Goal: Task Accomplishment & Management: Manage account settings

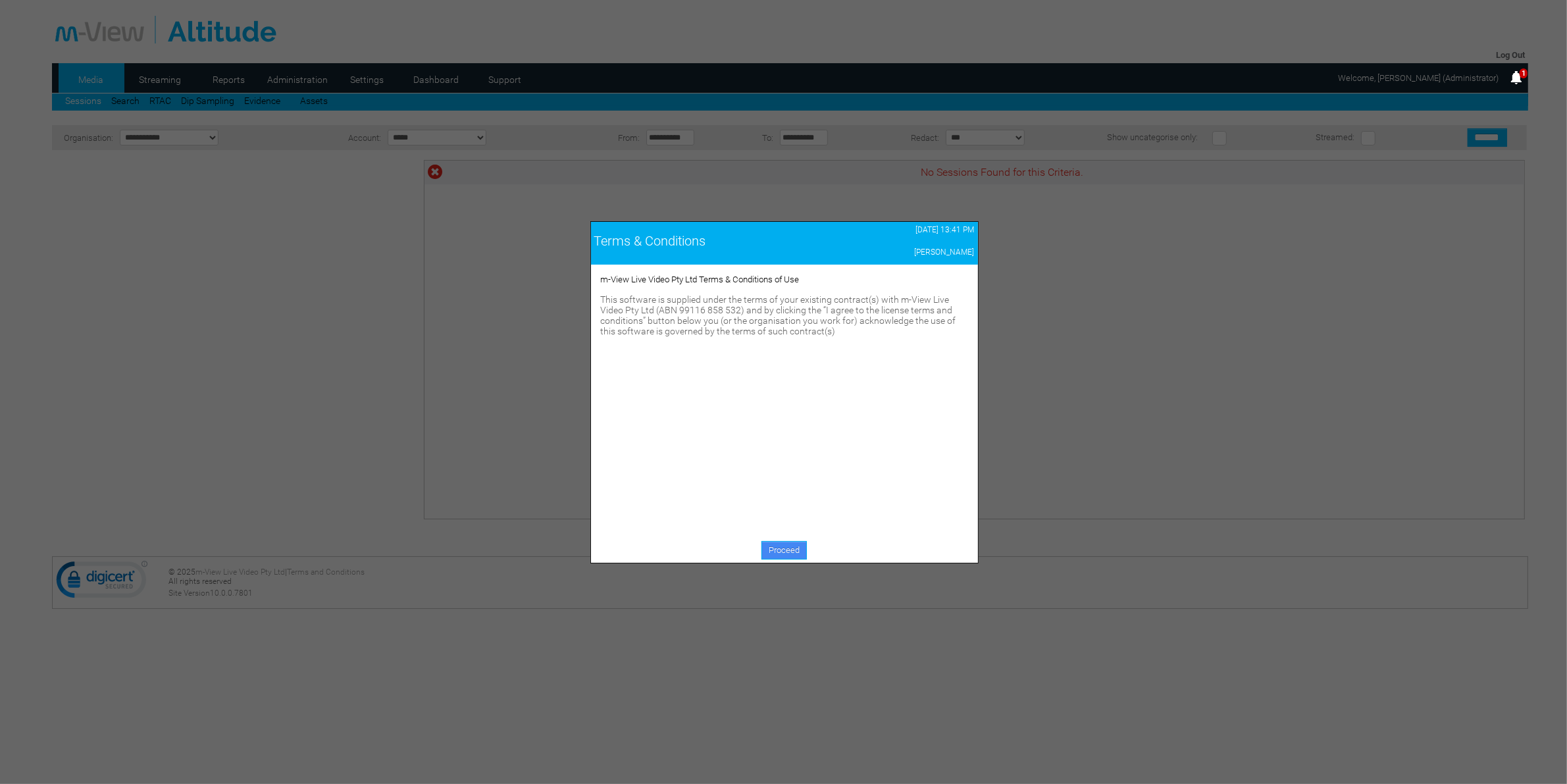
click at [775, 551] on link "Proceed" at bounding box center [784, 550] width 46 height 19
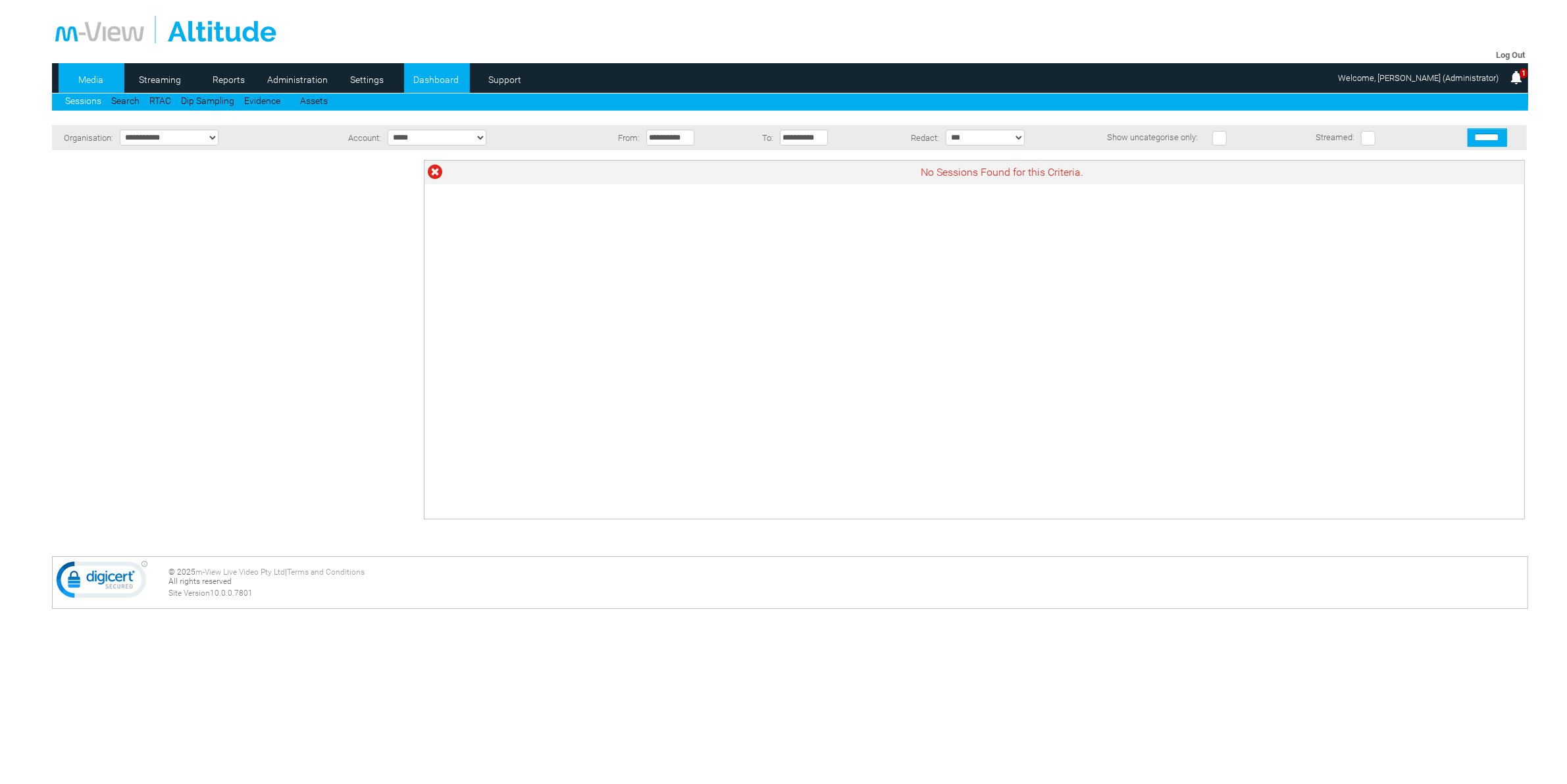
click at [423, 80] on link "Dashboard" at bounding box center [436, 79] width 64 height 20
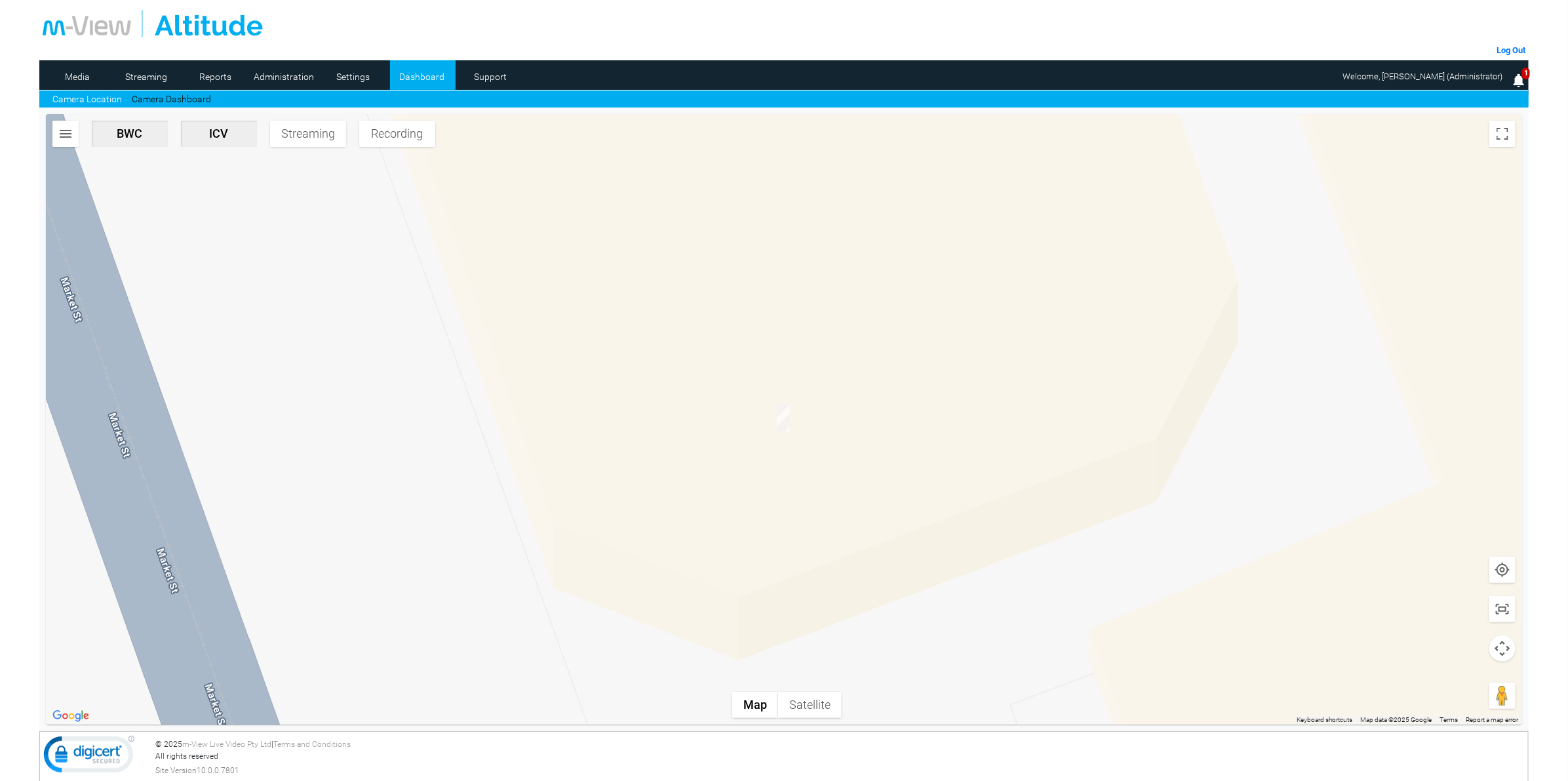
click at [74, 136] on button "button" at bounding box center [65, 133] width 26 height 26
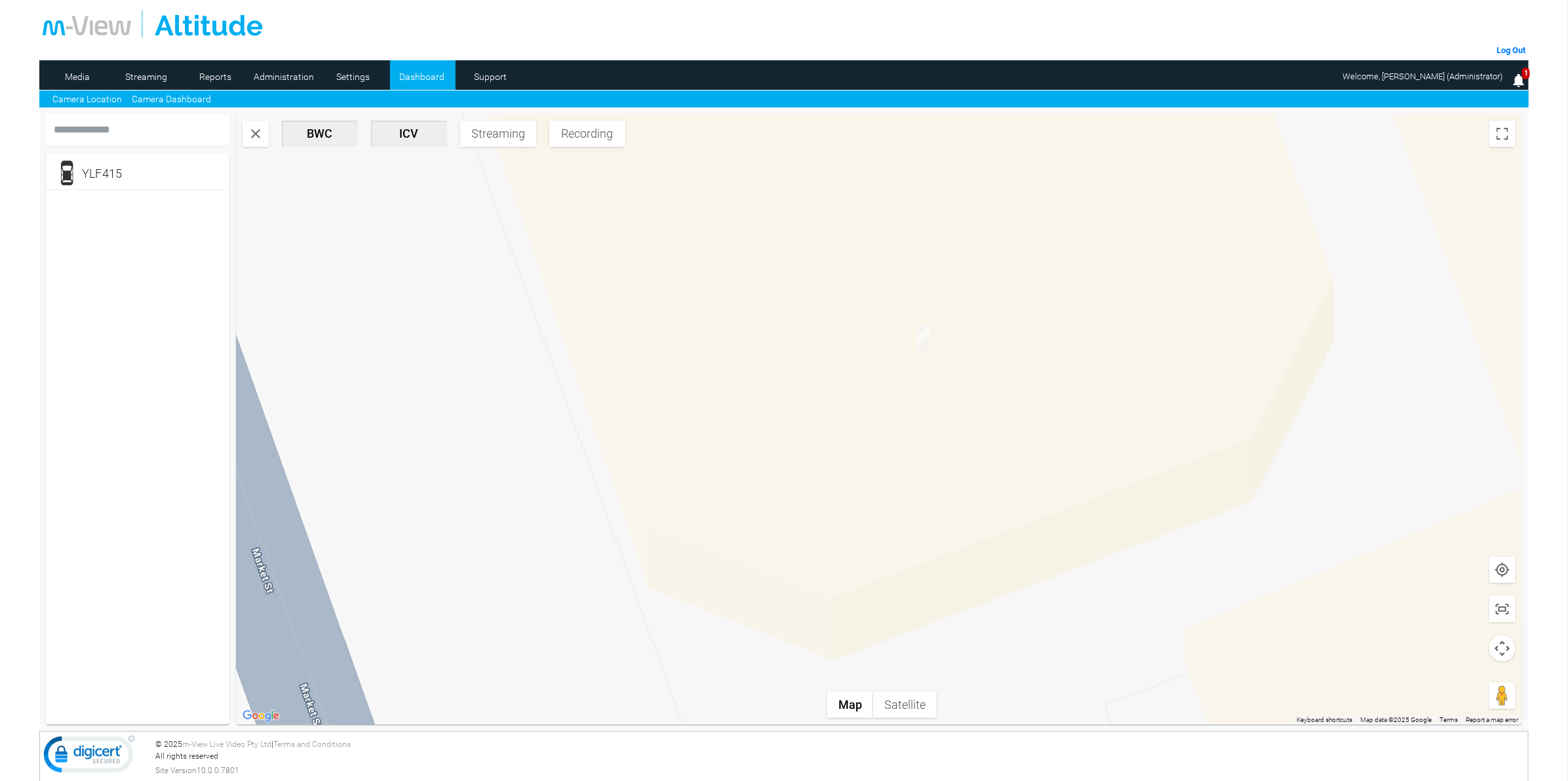
click at [153, 99] on link "Camera Dashboard" at bounding box center [171, 99] width 79 height 14
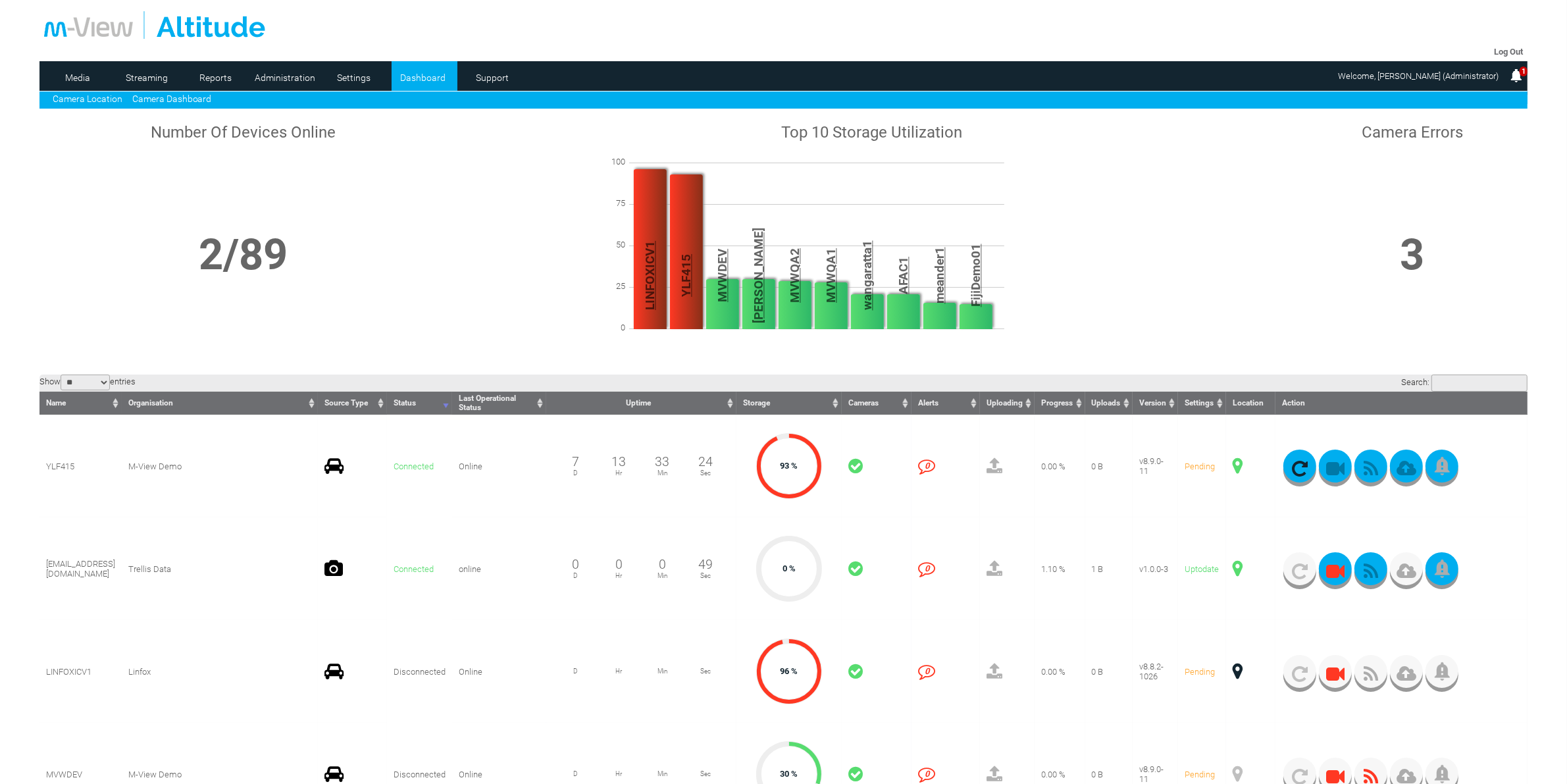
click at [89, 97] on link "Camera Location" at bounding box center [87, 98] width 70 height 10
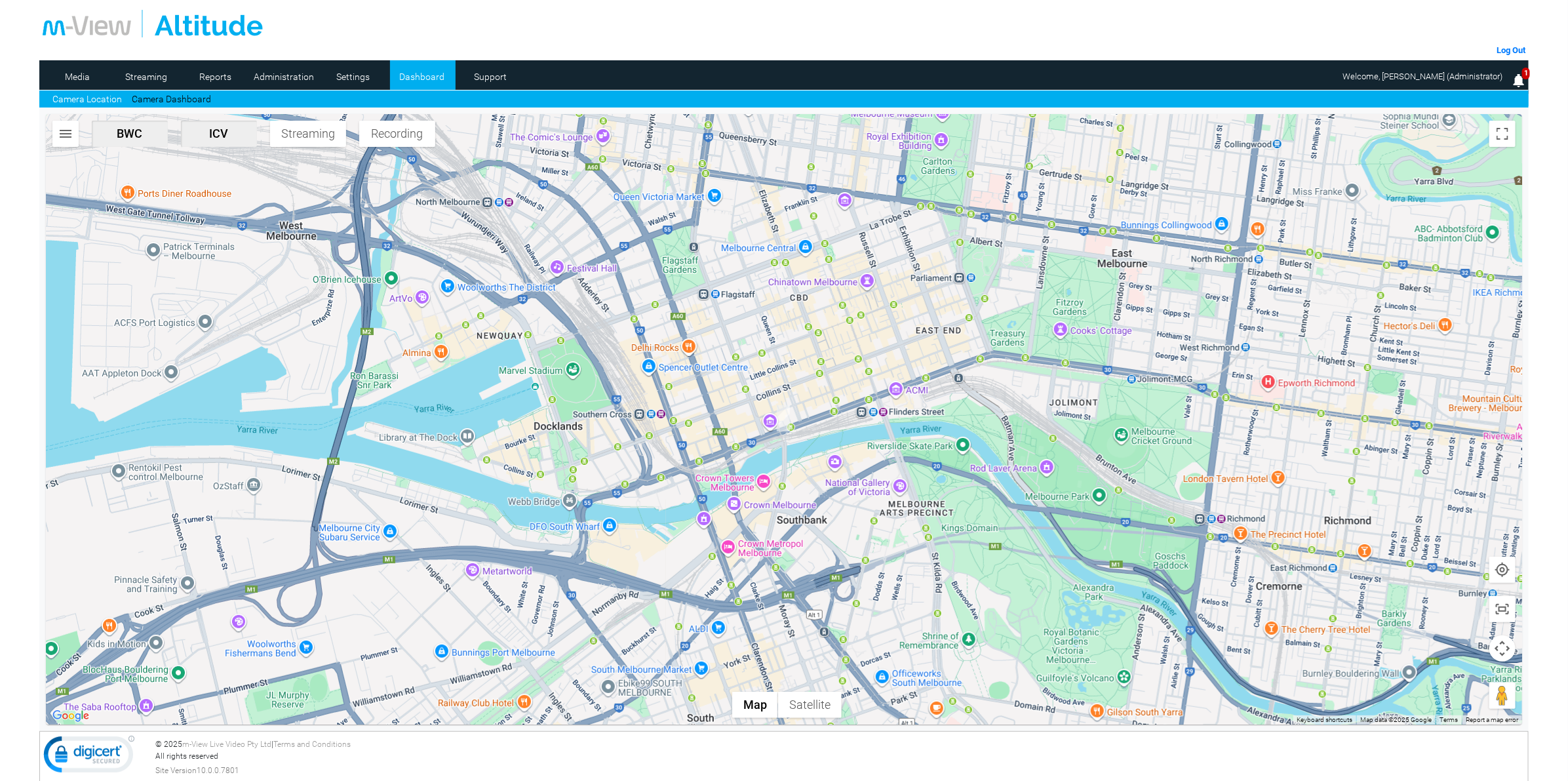
click at [63, 134] on img "button" at bounding box center [65, 133] width 16 height 16
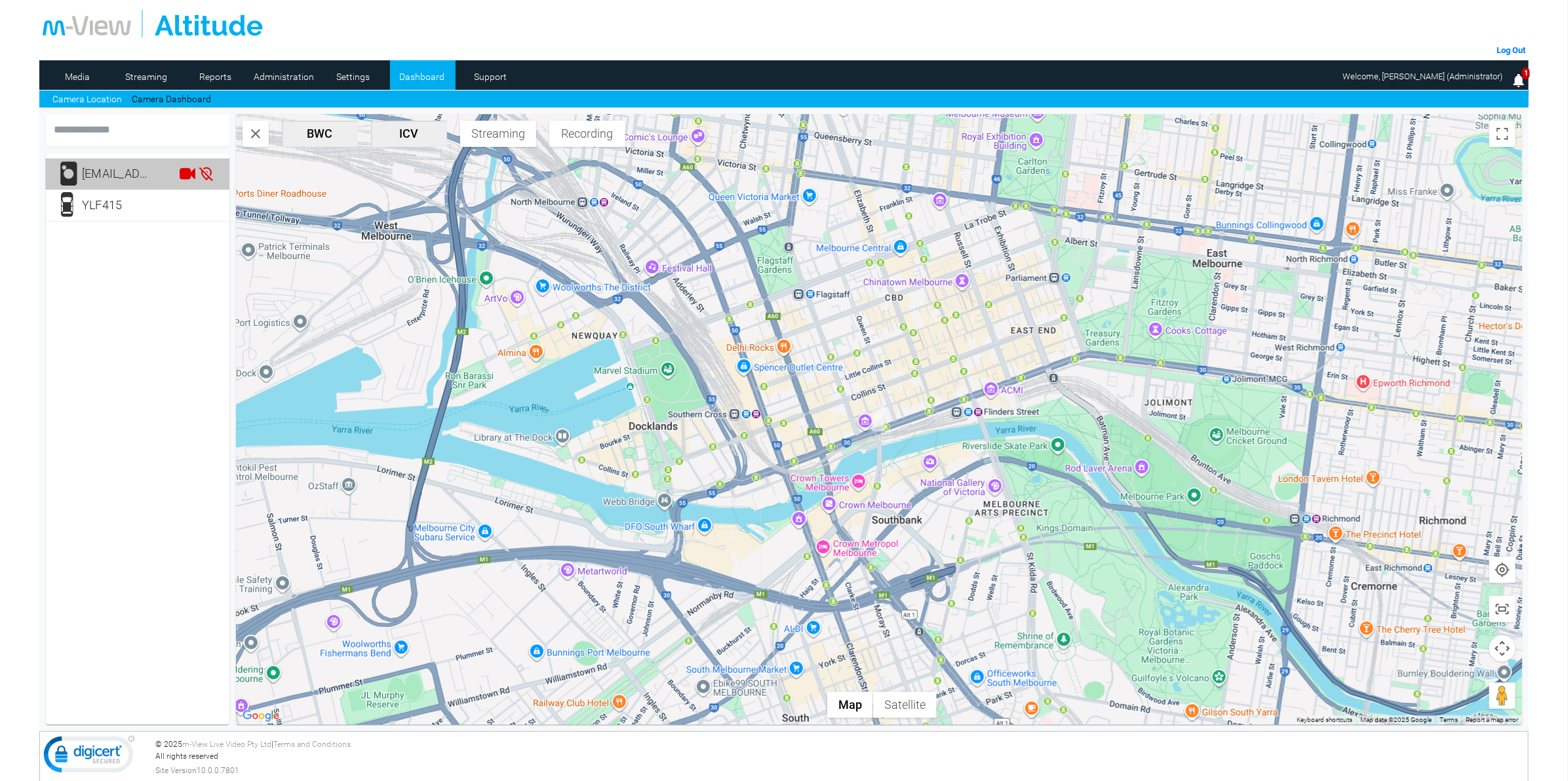
click at [103, 164] on div "hao.he@mllabs.com.au" at bounding box center [118, 174] width 72 height 26
click at [102, 305] on mat-card "hao.he@mllabs.com.au YLF415" at bounding box center [137, 439] width 184 height 571
click at [25, 529] on form "Log Out Media Streaming 0 Reports Administration Settings Dashboard Support Cam…" at bounding box center [784, 390] width 1568 height 781
click at [129, 353] on mat-card "hao.he@mllabs.com.au YLF415" at bounding box center [137, 439] width 184 height 571
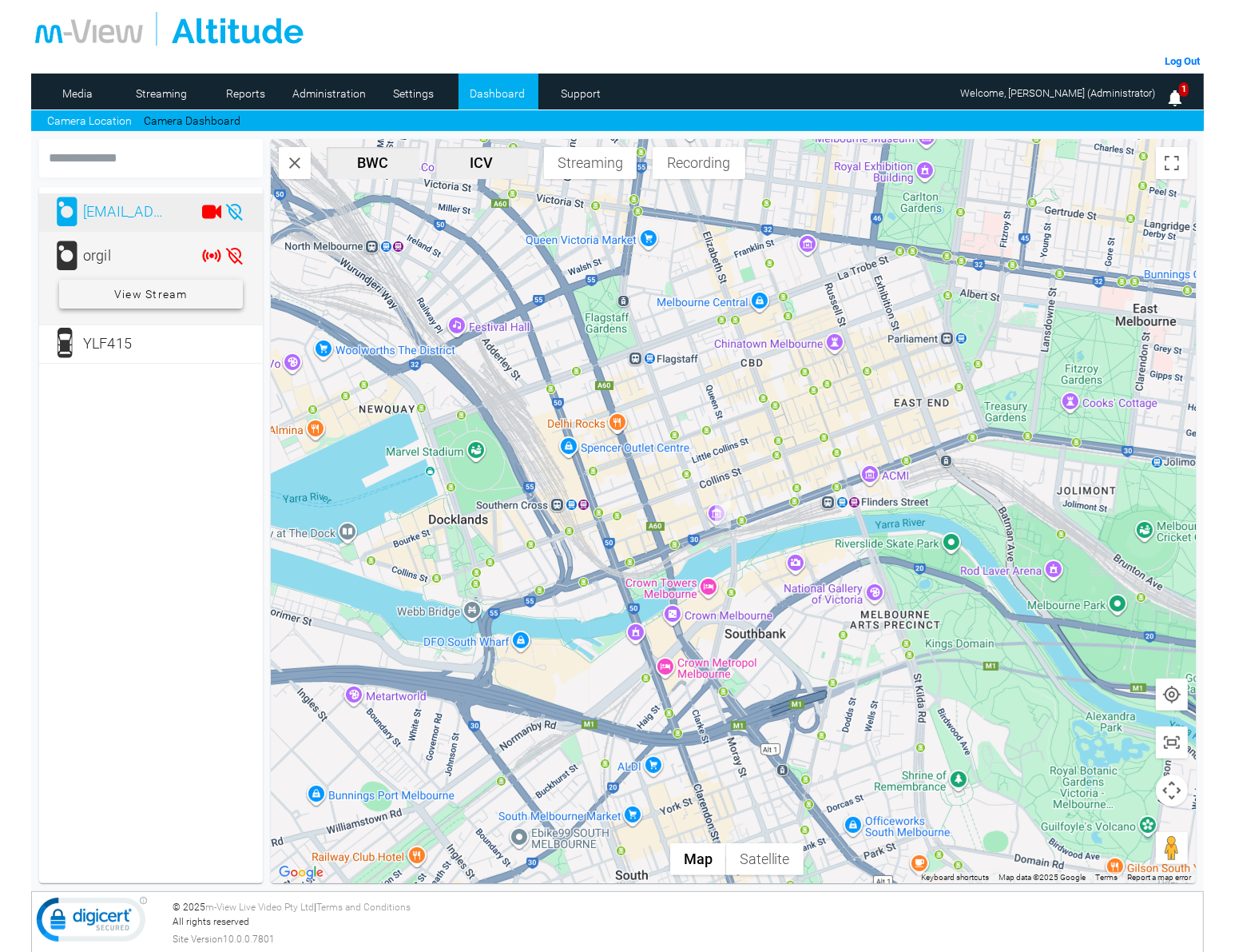
click at [130, 292] on span "View Stream" at bounding box center [151, 294] width 74 height 28
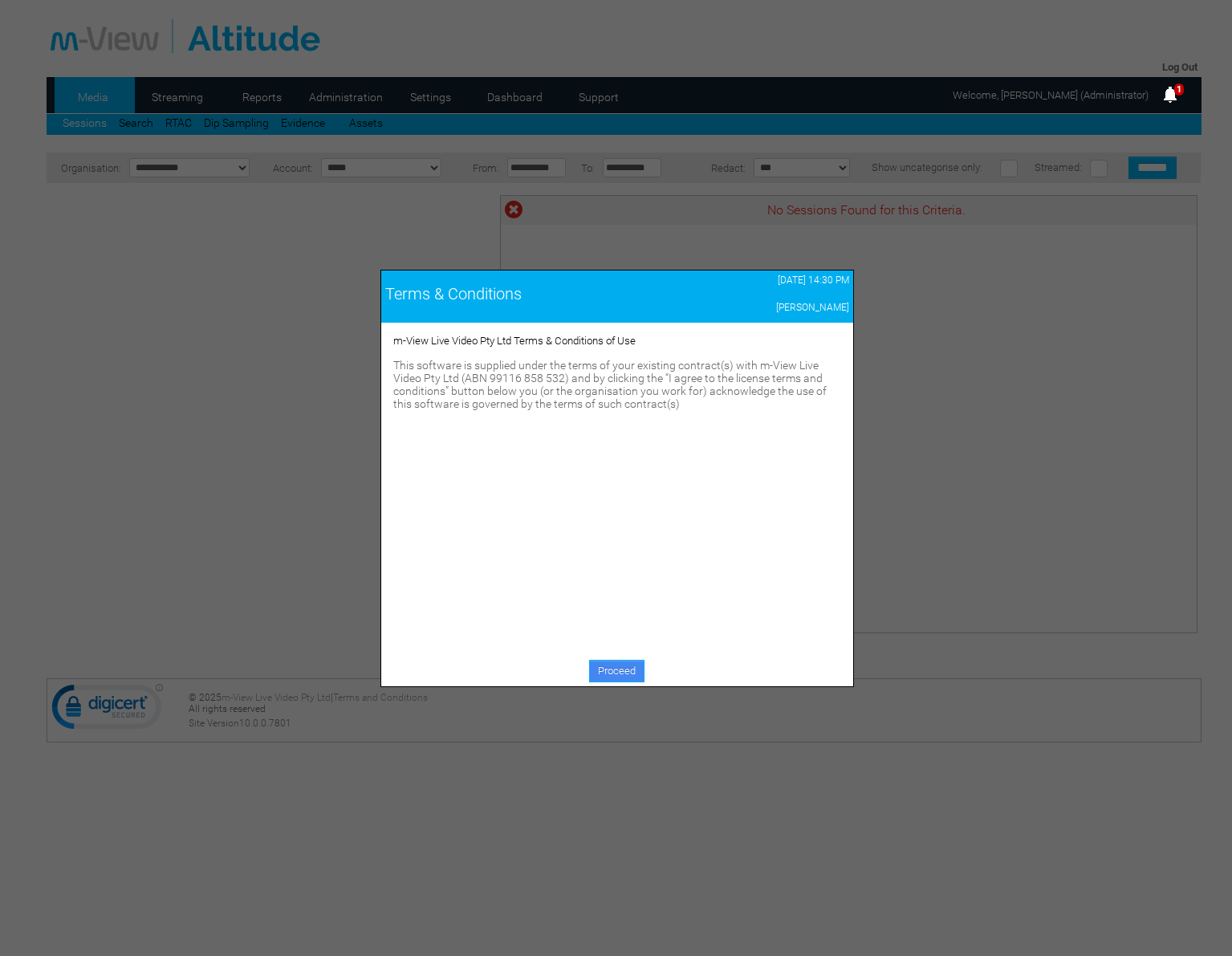
click at [615, 671] on link "Proceed" at bounding box center [617, 671] width 56 height 23
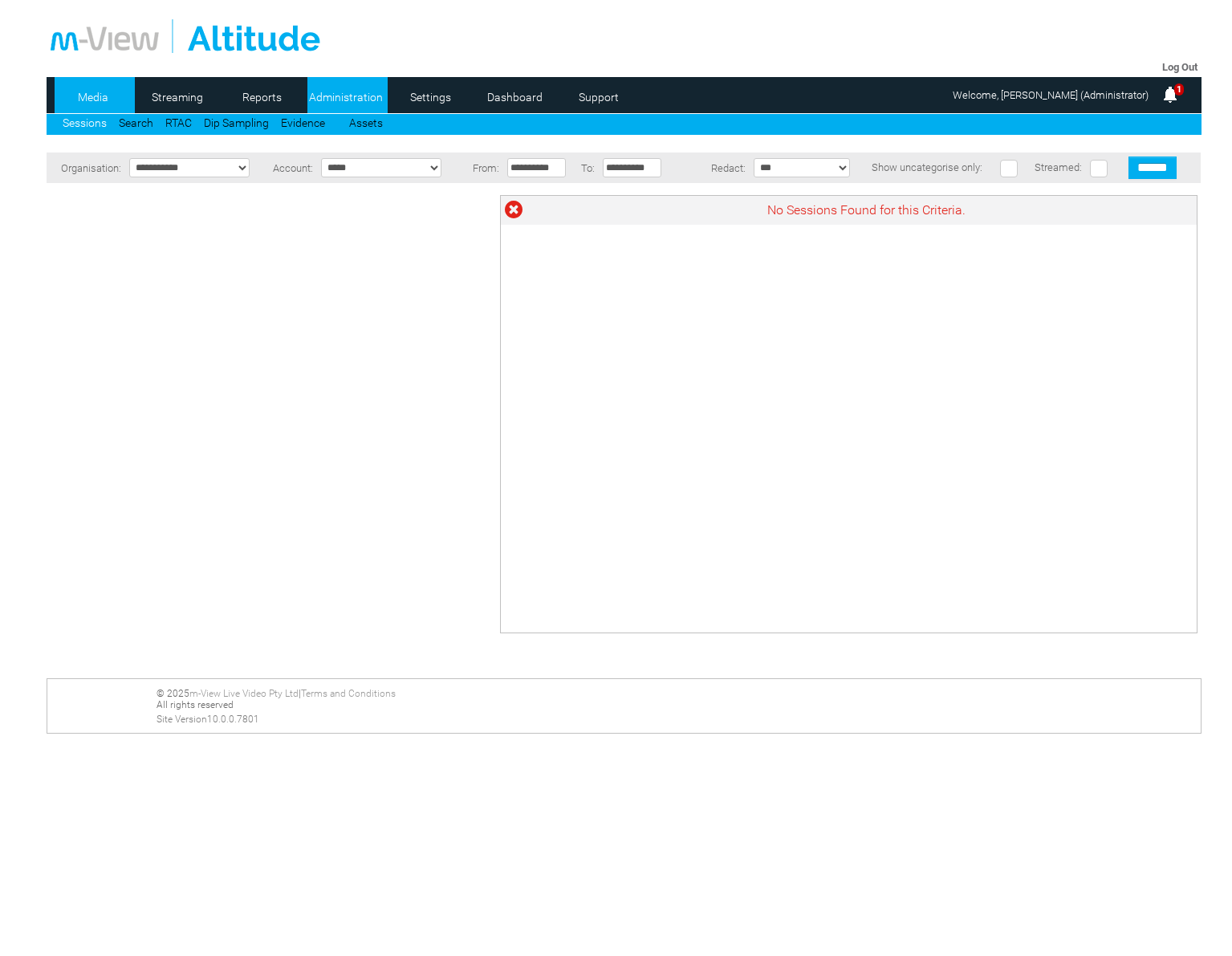
click at [351, 98] on link "Administration" at bounding box center [346, 97] width 77 height 24
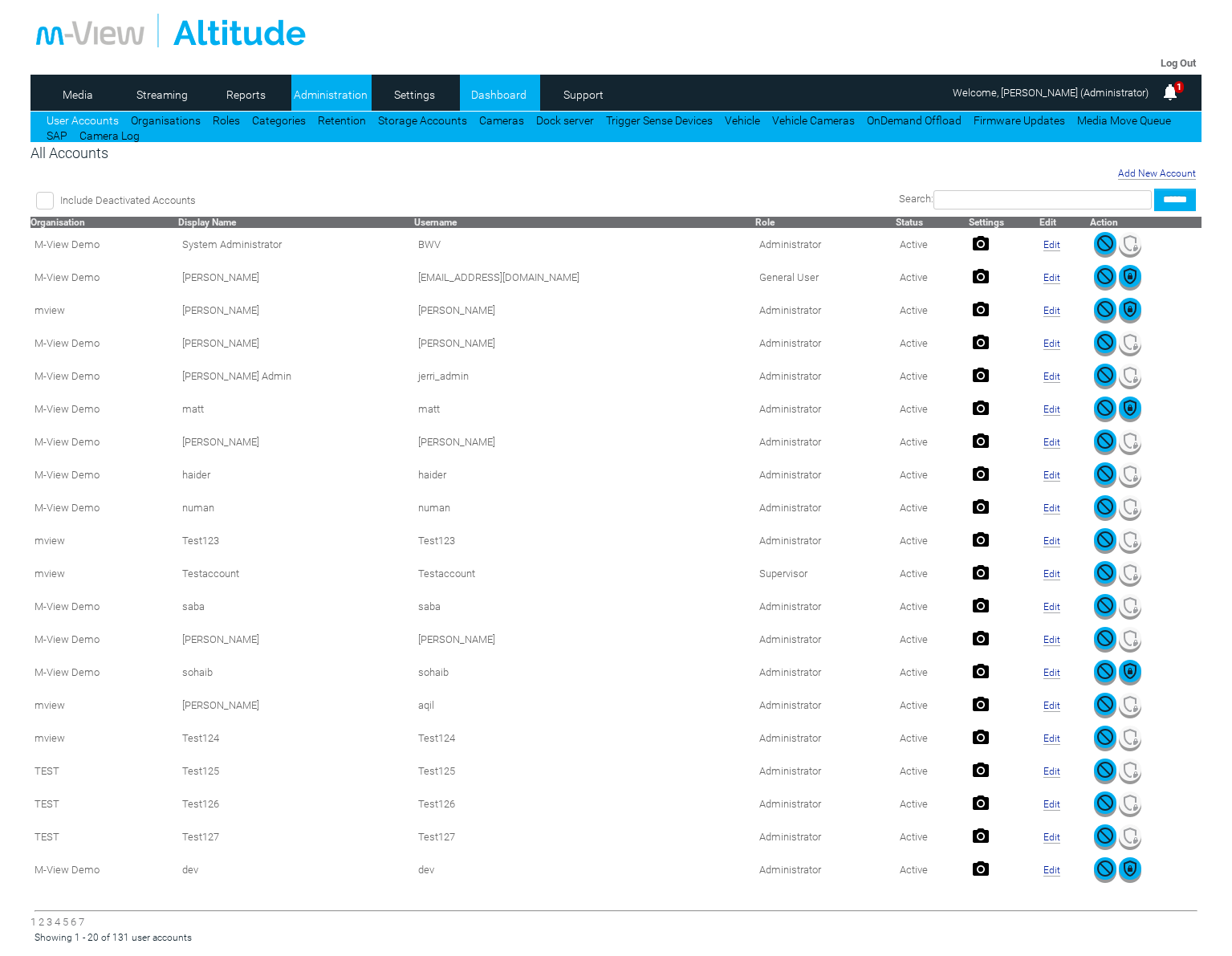
click at [518, 98] on link "Dashboard" at bounding box center [498, 94] width 77 height 24
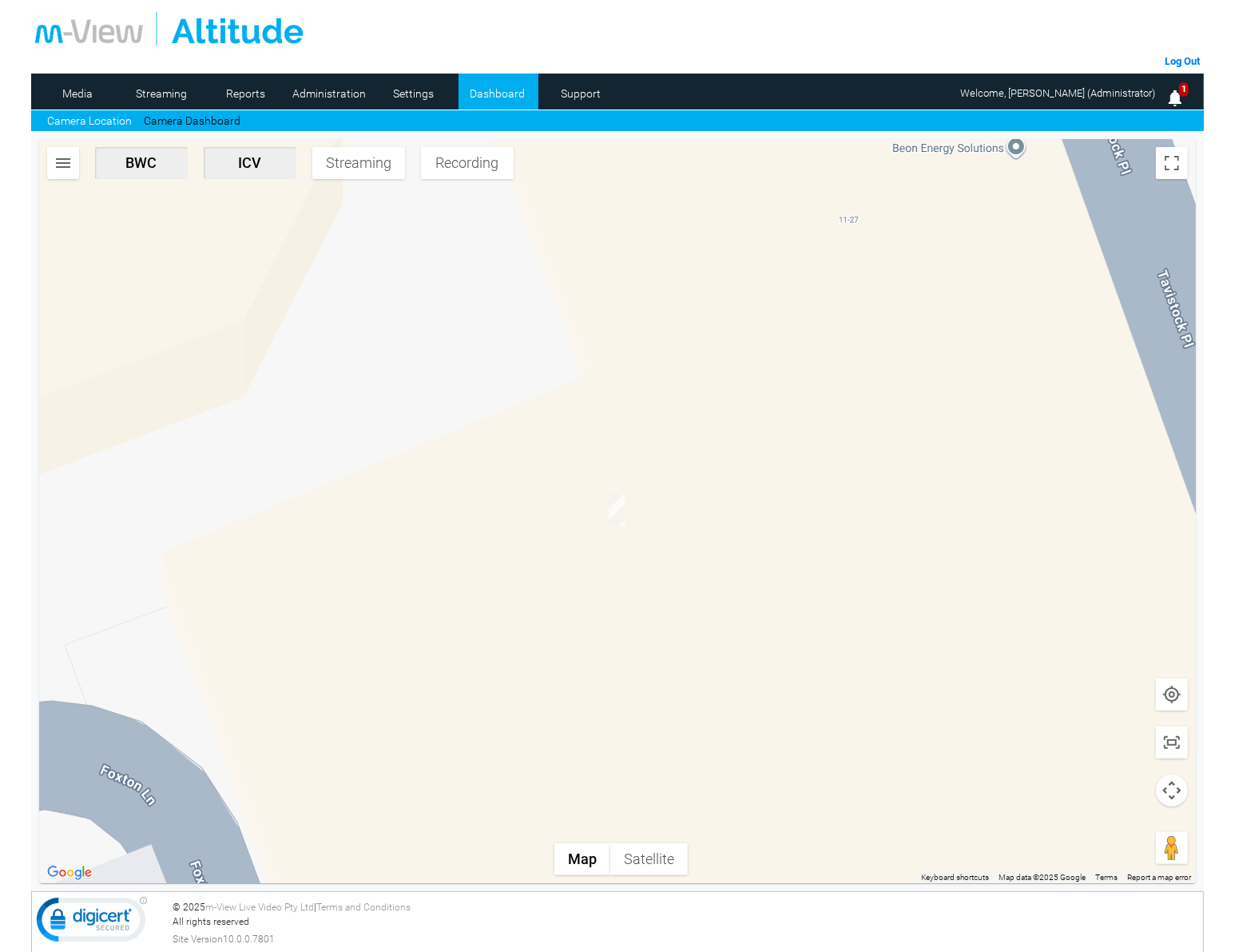
click at [62, 169] on img "button" at bounding box center [63, 163] width 19 height 19
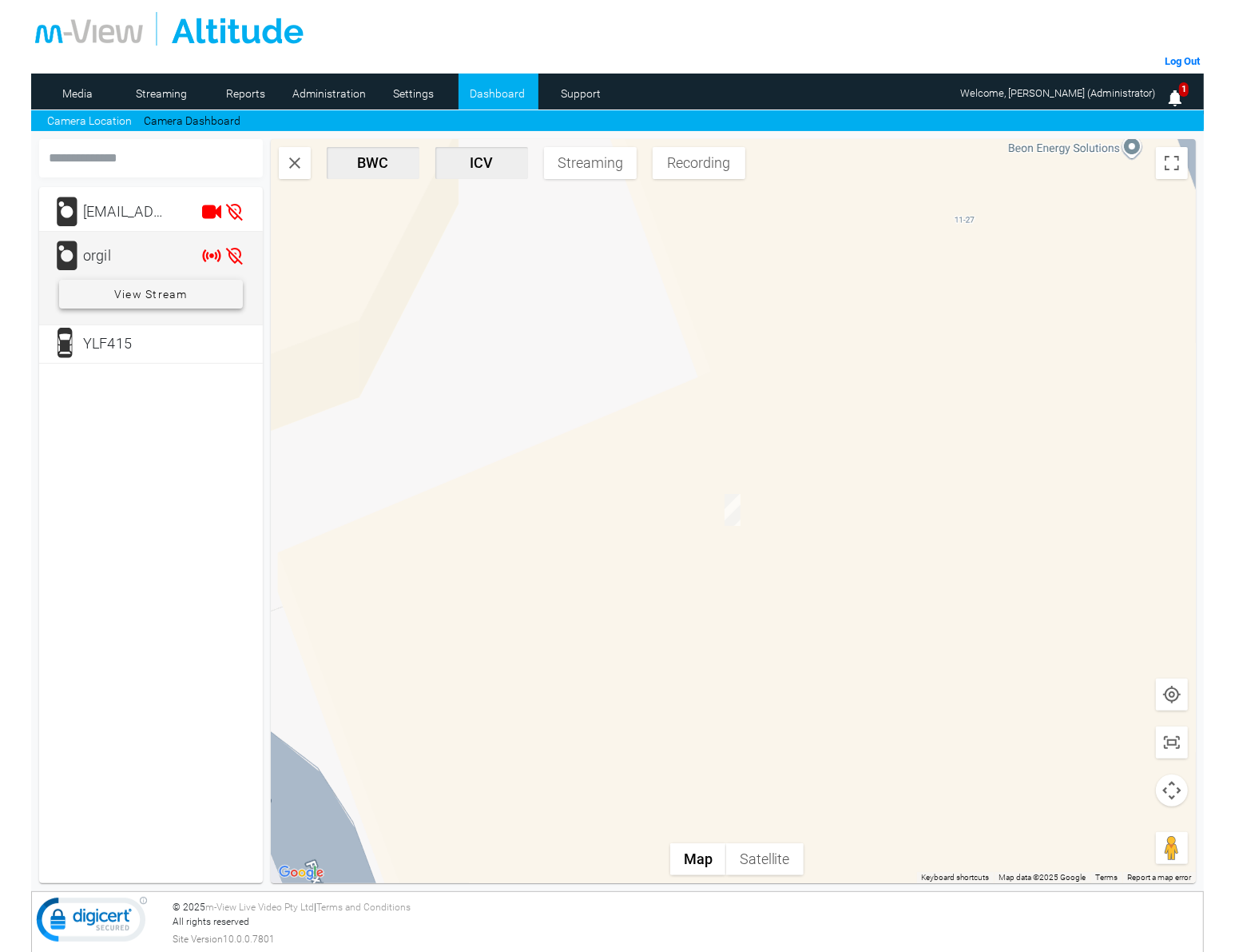
click at [122, 296] on span "View Stream" at bounding box center [151, 294] width 74 height 28
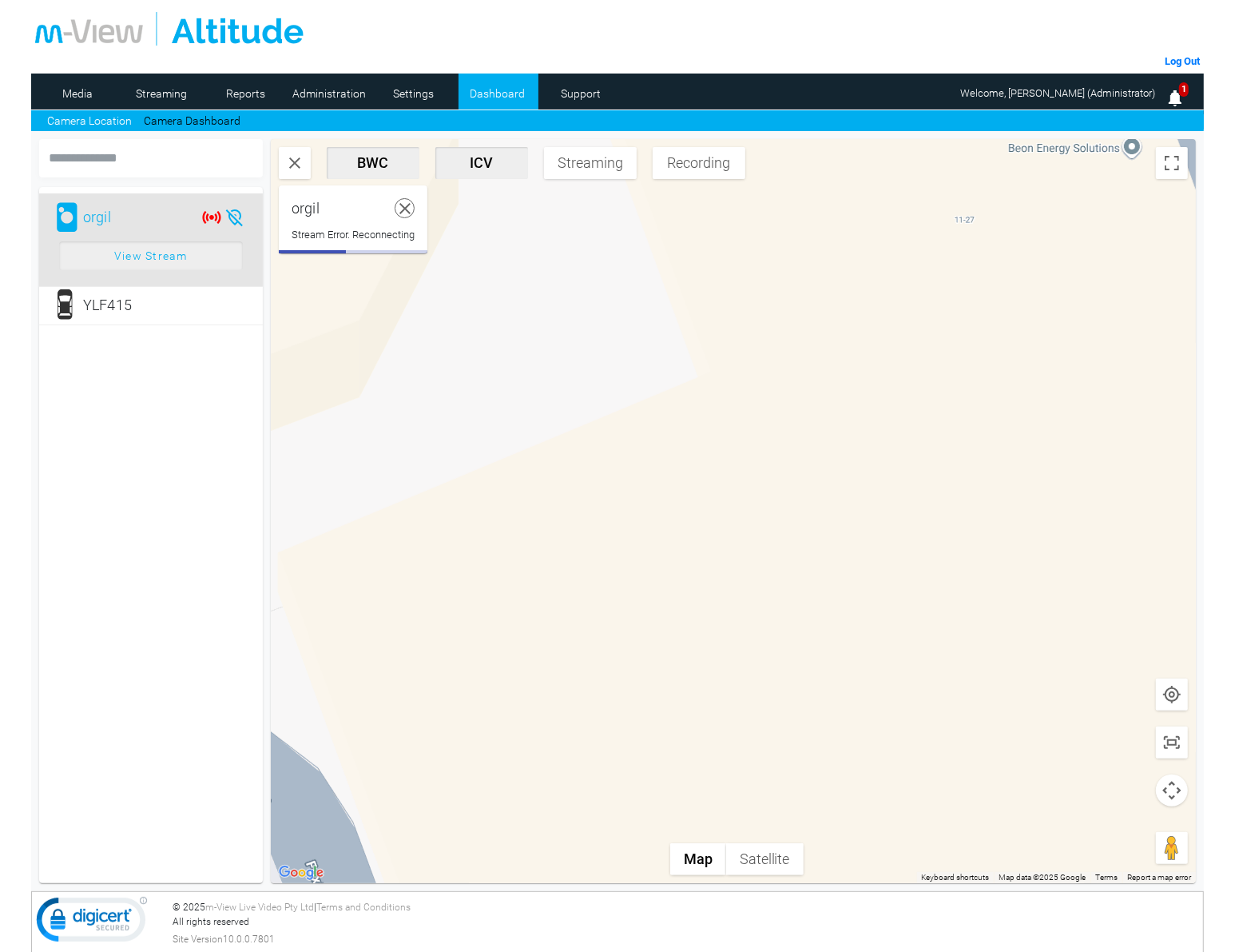
drag, startPoint x: 404, startPoint y: 208, endPoint x: 393, endPoint y: 215, distance: 13.0
click at [405, 208] on icon at bounding box center [406, 209] width 20 height 20
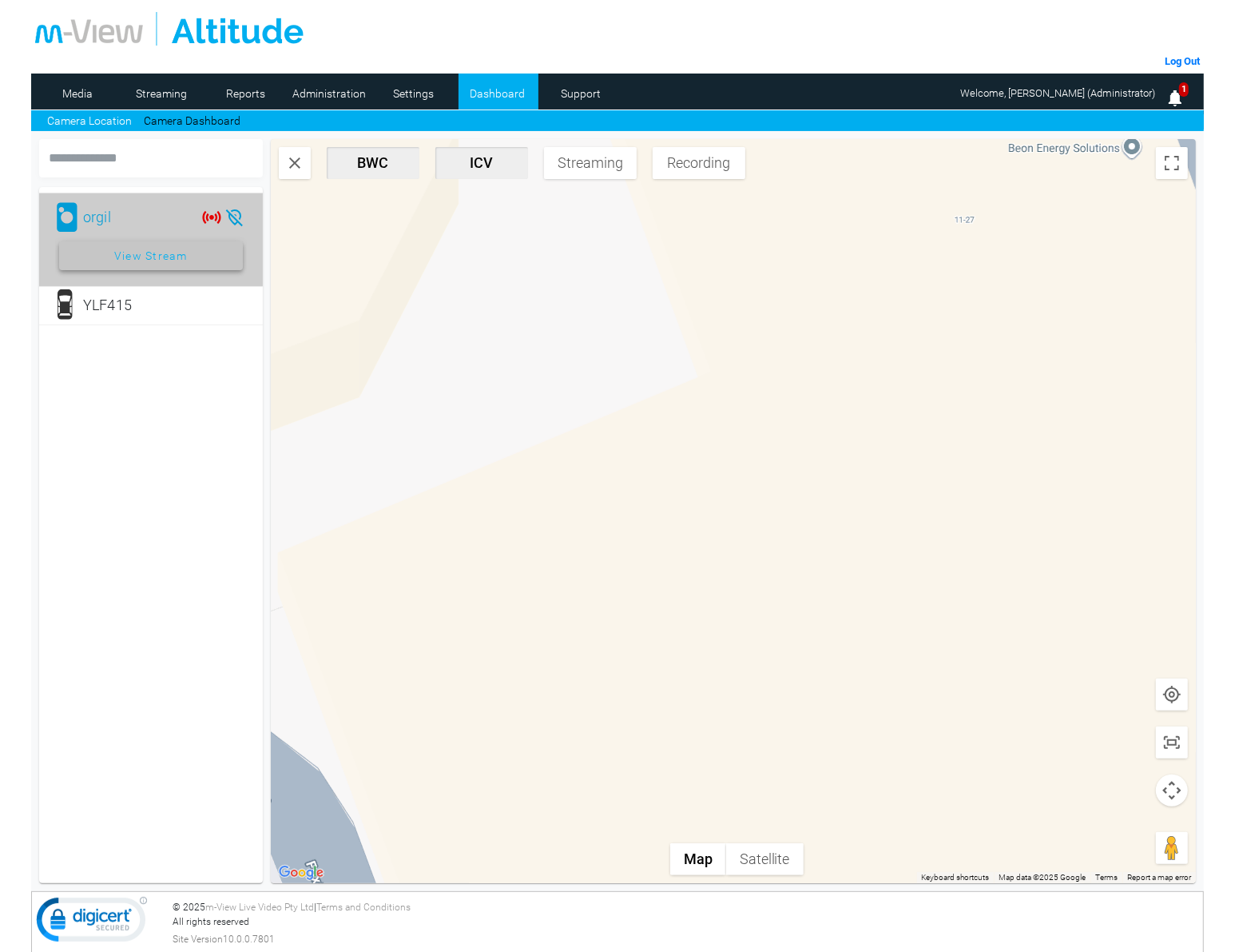
click at [180, 257] on span "View Stream" at bounding box center [151, 256] width 74 height 28
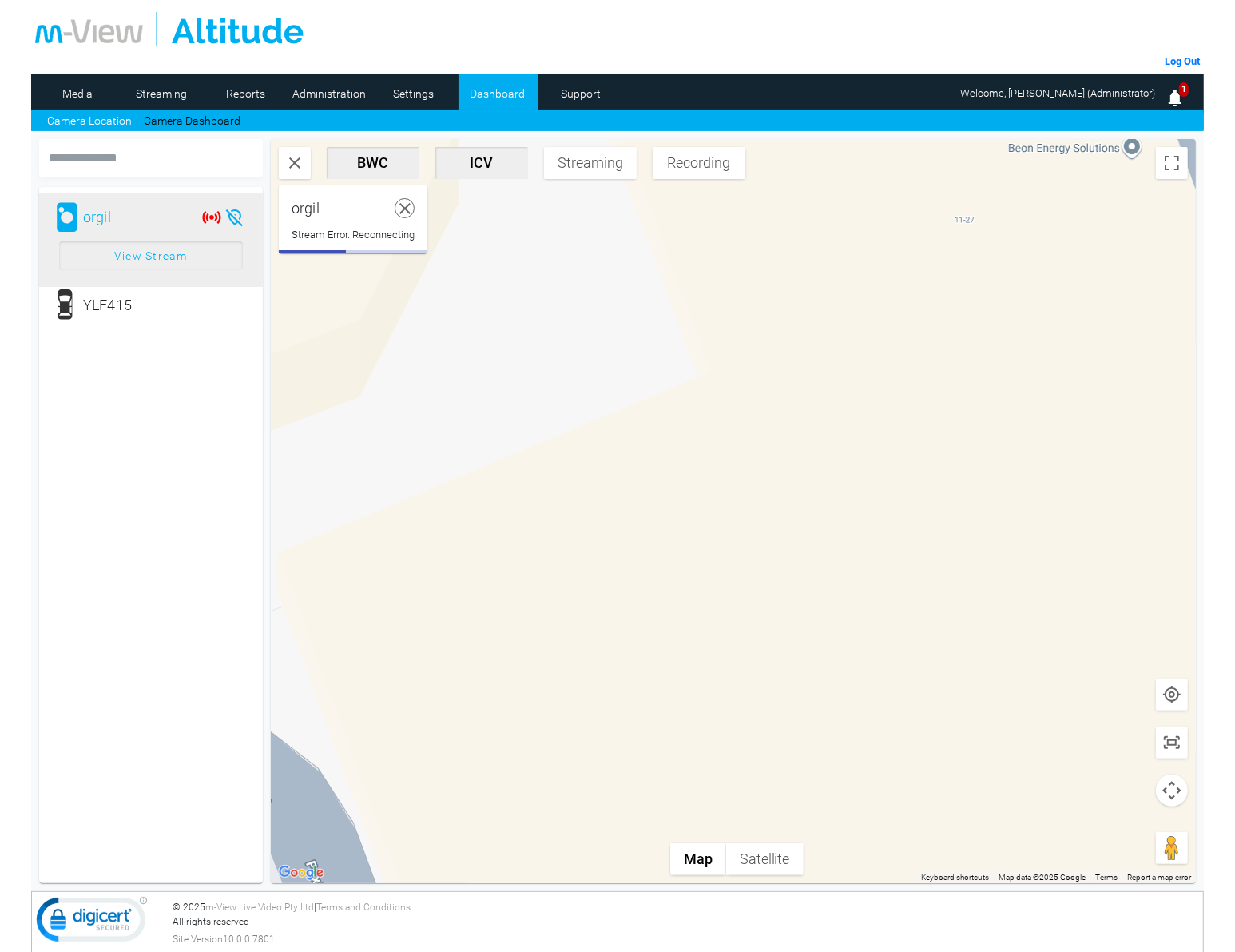
click at [408, 209] on icon at bounding box center [406, 209] width 20 height 20
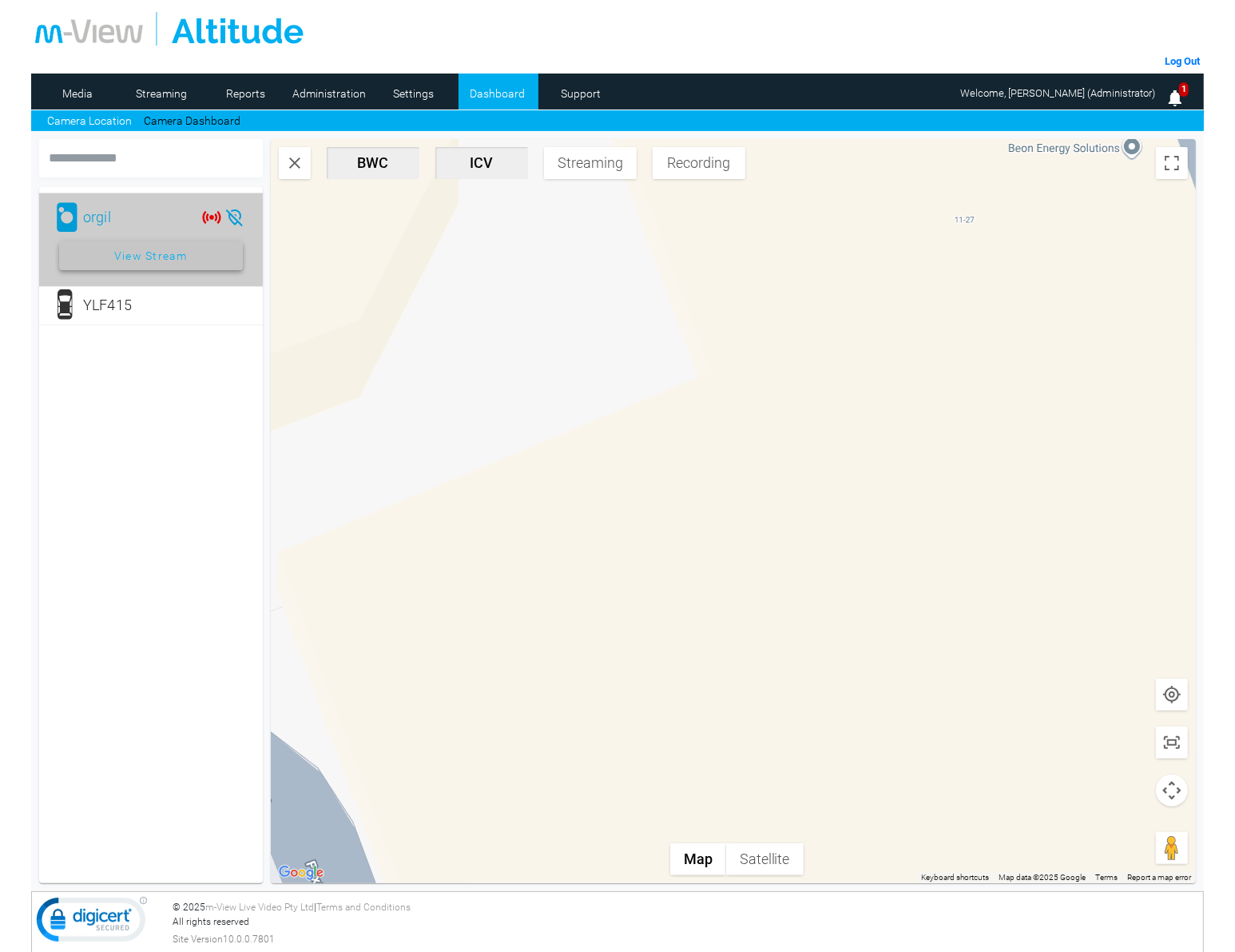
click at [202, 256] on span at bounding box center [151, 256] width 183 height 39
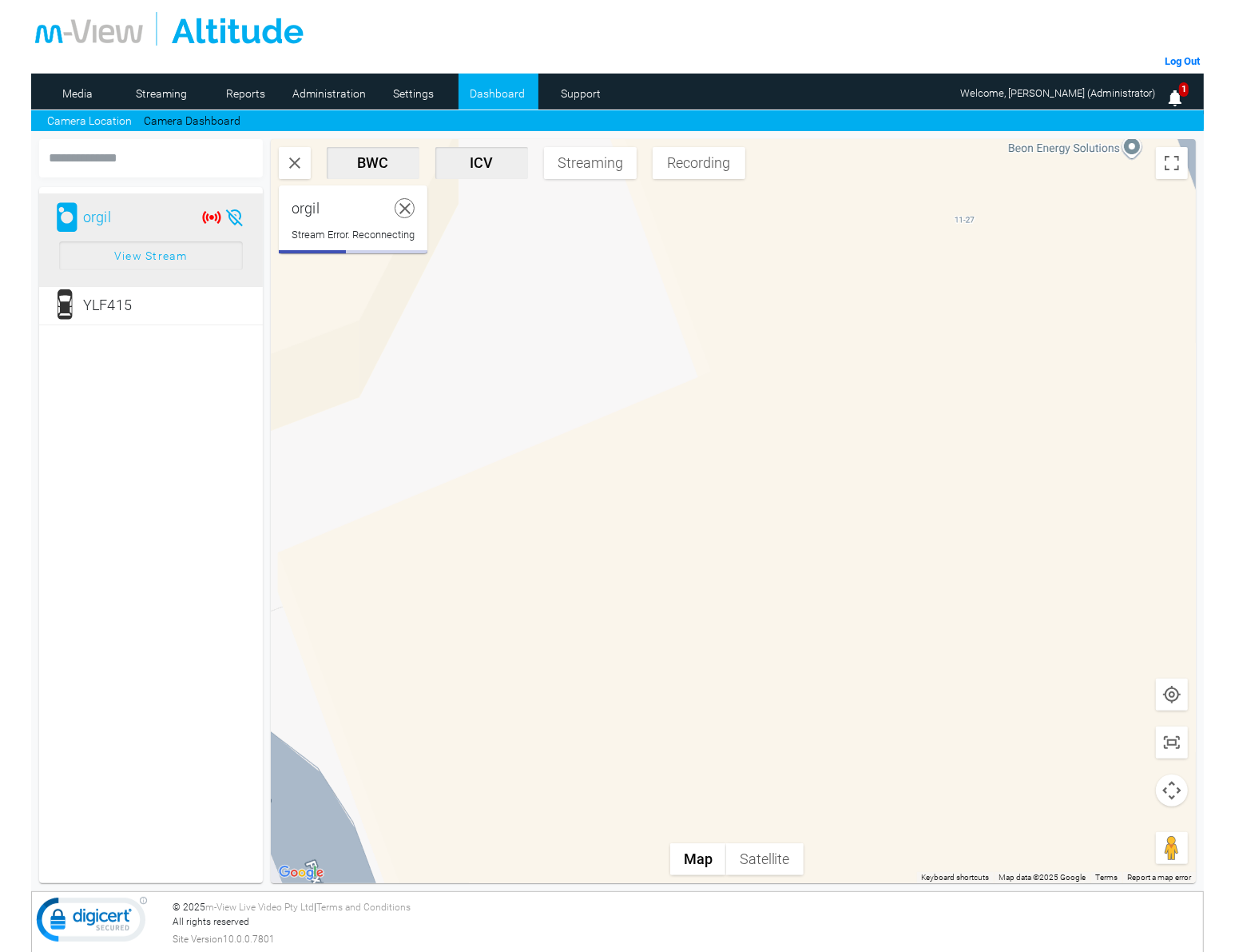
click at [402, 212] on icon at bounding box center [406, 209] width 20 height 20
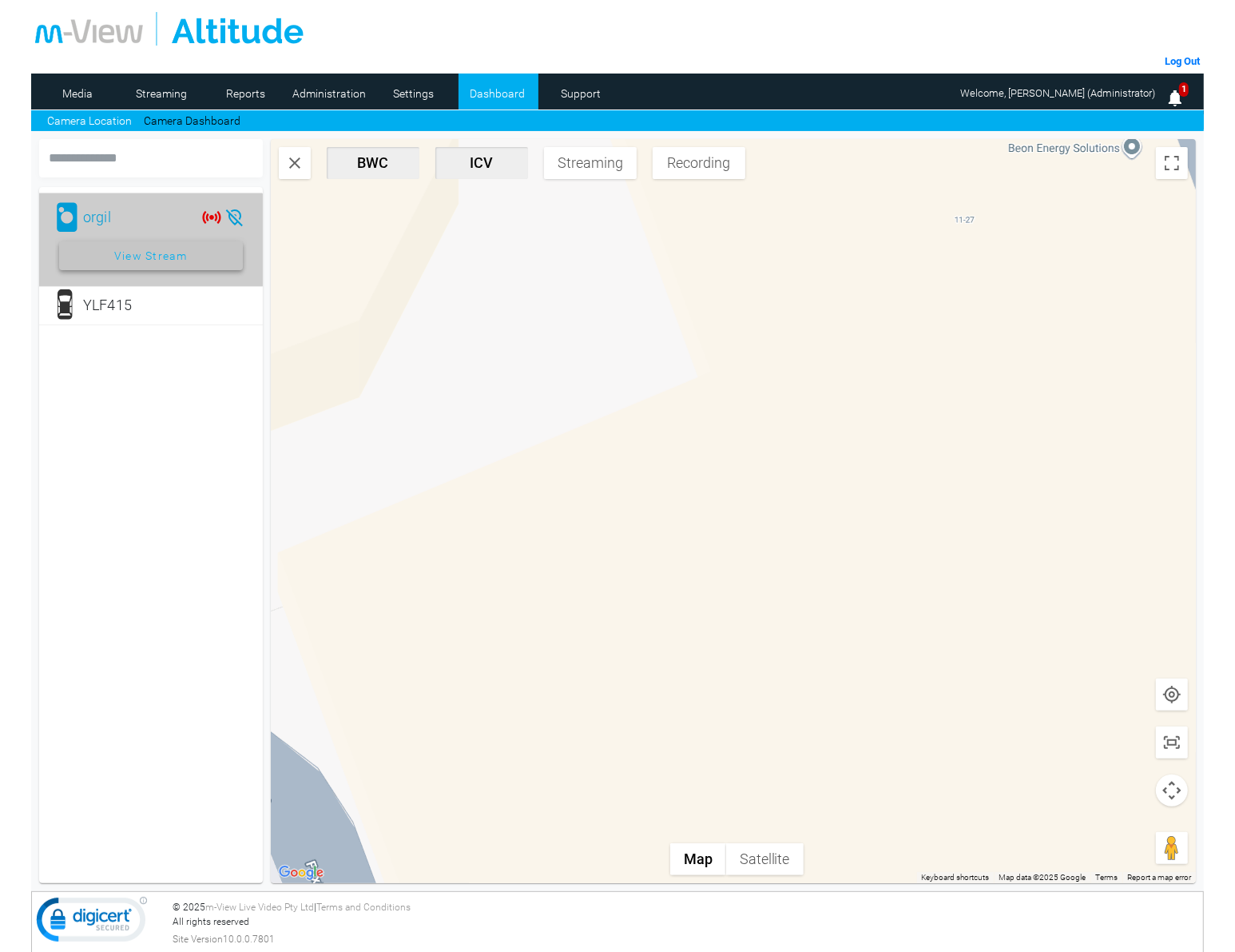
click at [150, 261] on span "View Stream" at bounding box center [151, 256] width 74 height 28
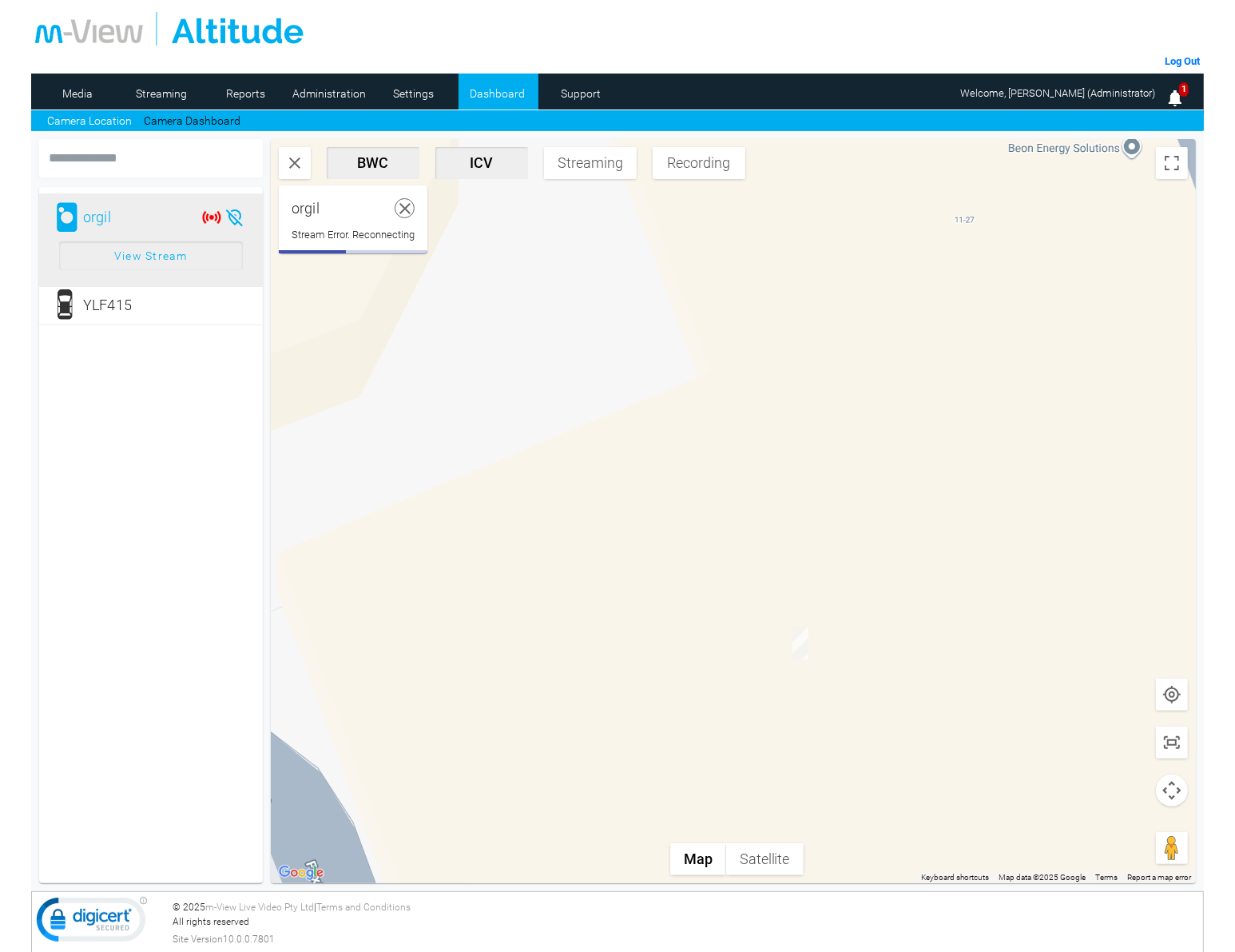
drag, startPoint x: 416, startPoint y: 204, endPoint x: 524, endPoint y: 273, distance: 128.2
click at [416, 202] on icon at bounding box center [406, 209] width 20 height 20
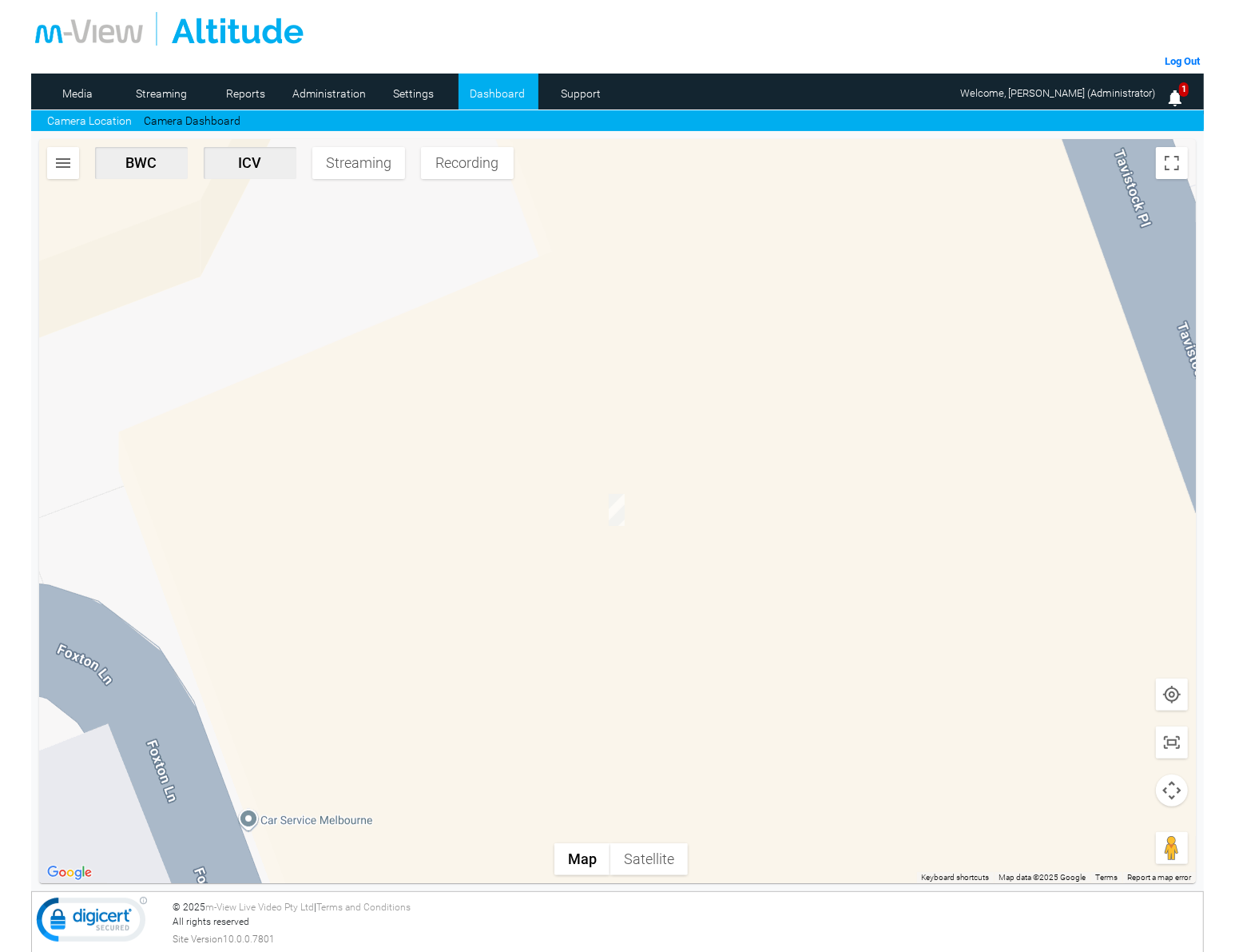
click at [59, 163] on img "button" at bounding box center [63, 163] width 19 height 19
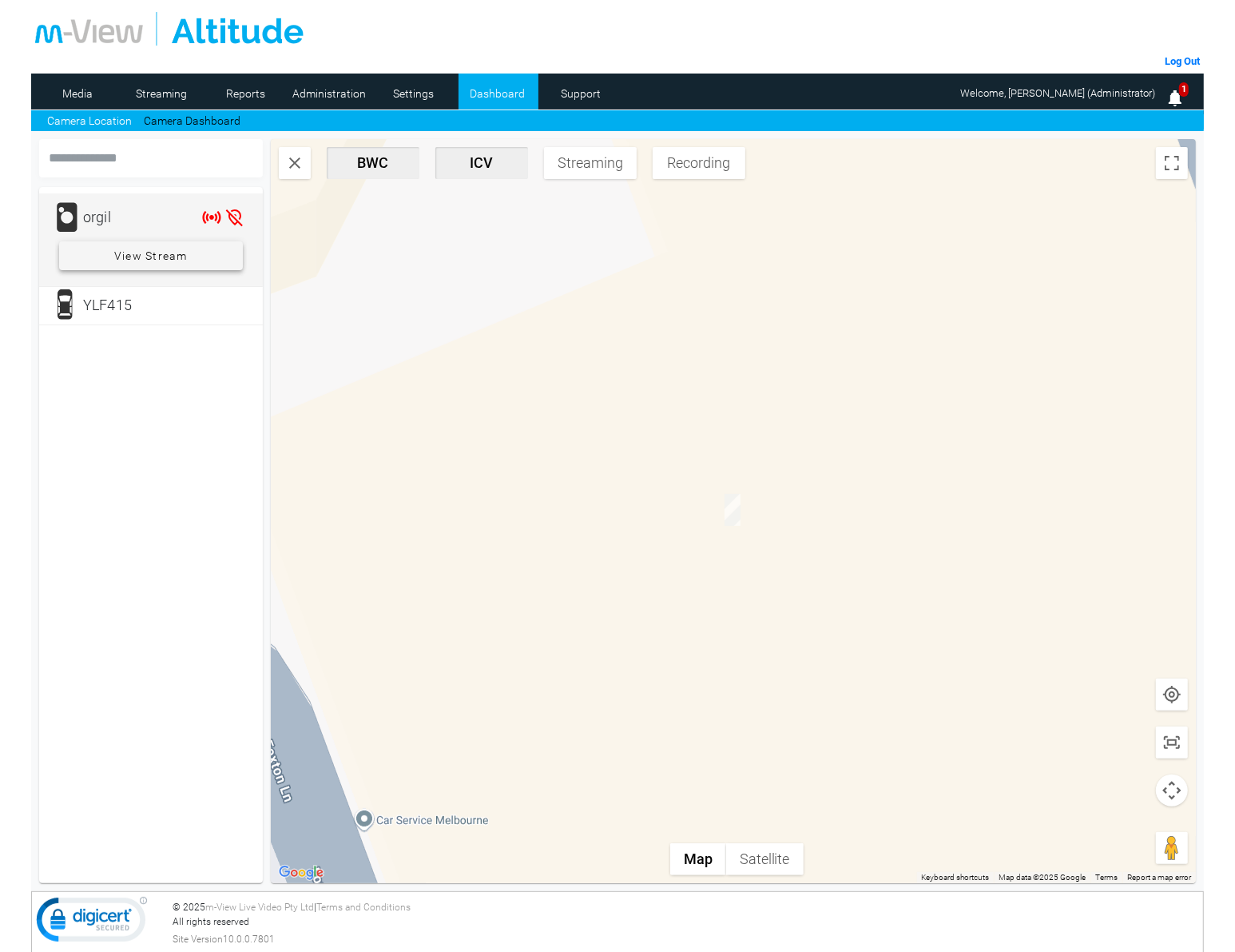
click at [158, 256] on span "View Stream" at bounding box center [151, 256] width 74 height 28
click at [404, 210] on use at bounding box center [405, 208] width 11 height 11
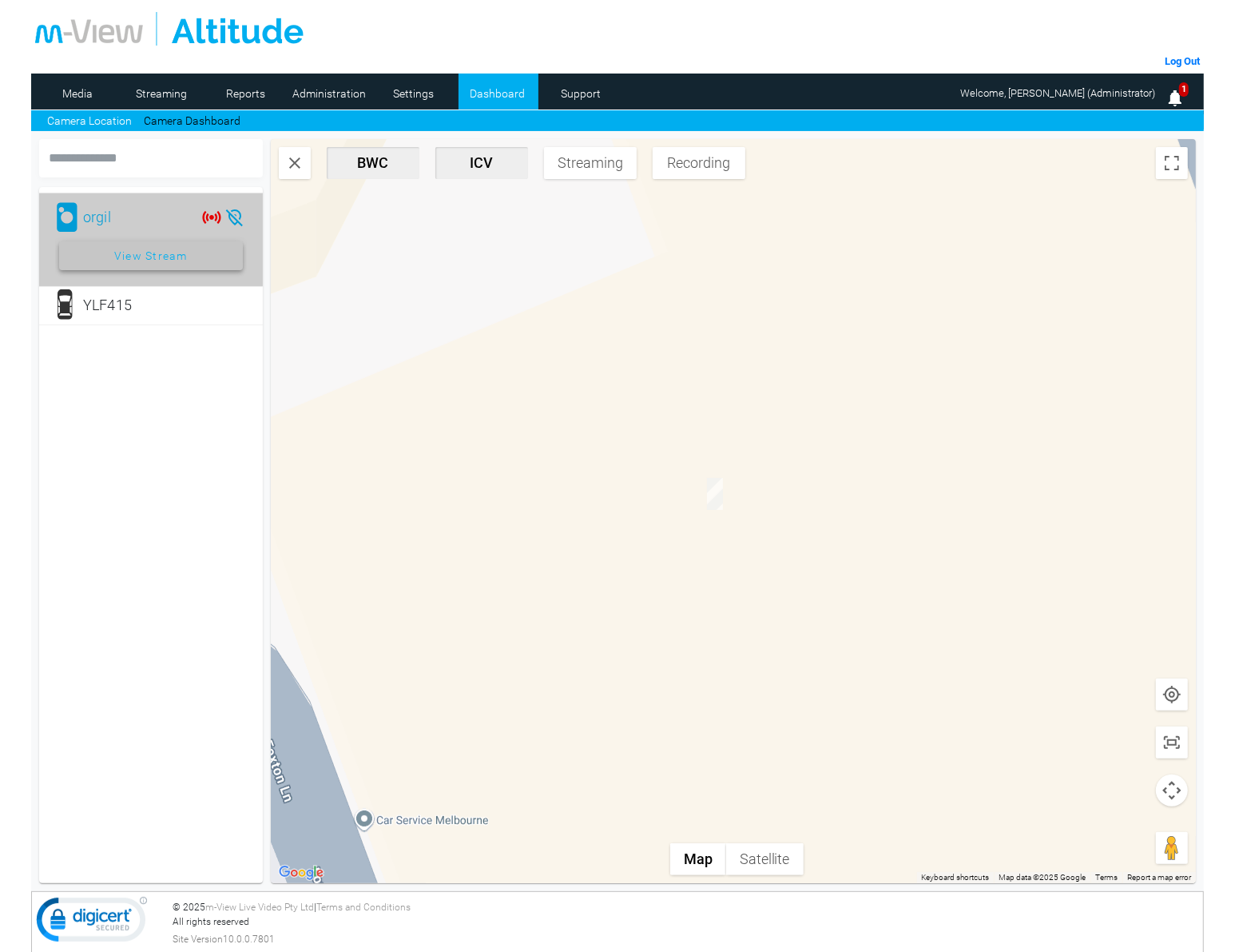
click at [152, 256] on span "View Stream" at bounding box center [151, 256] width 74 height 28
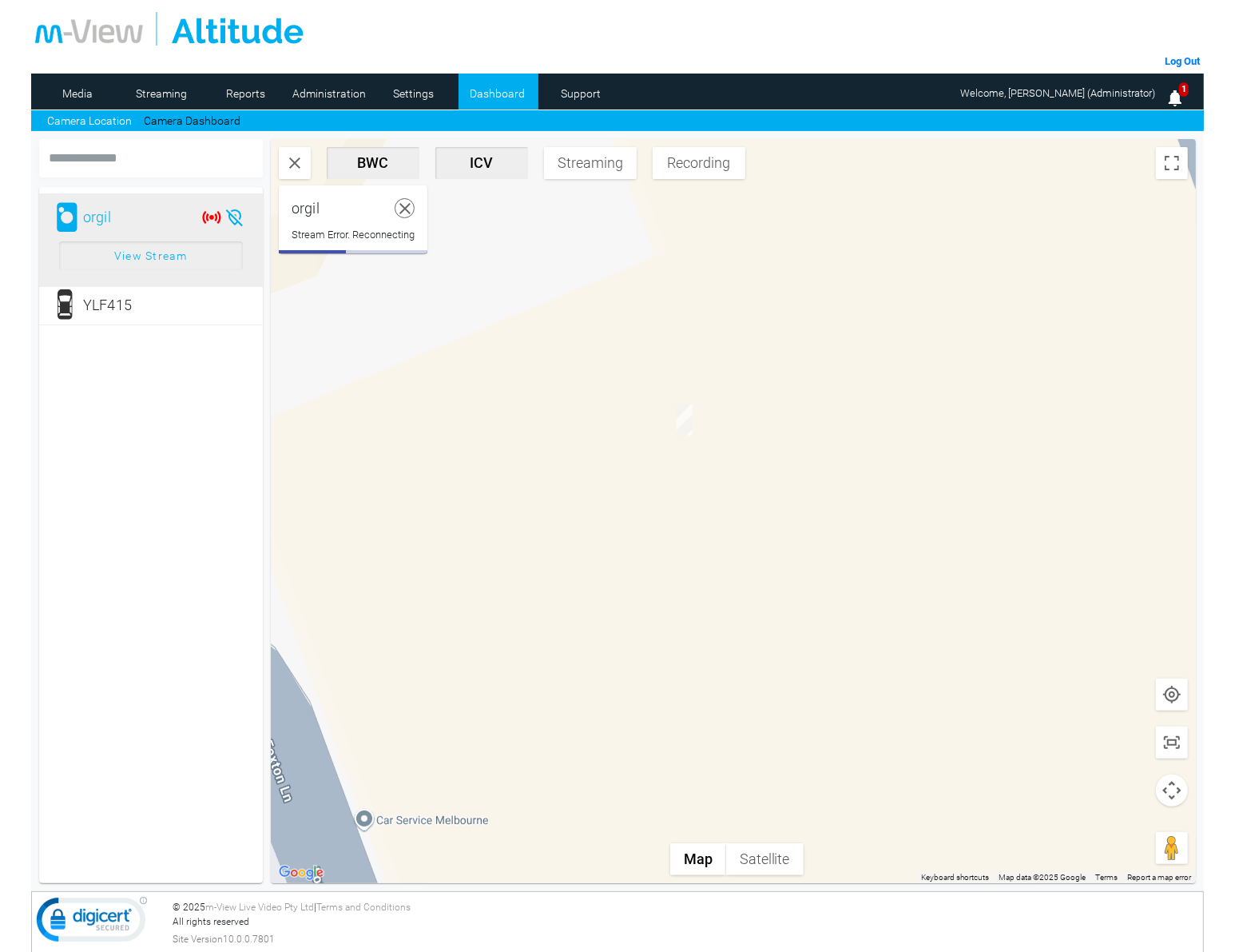
click at [404, 208] on icon at bounding box center [406, 209] width 20 height 20
click at [163, 254] on span "View Stream" at bounding box center [151, 256] width 74 height 28
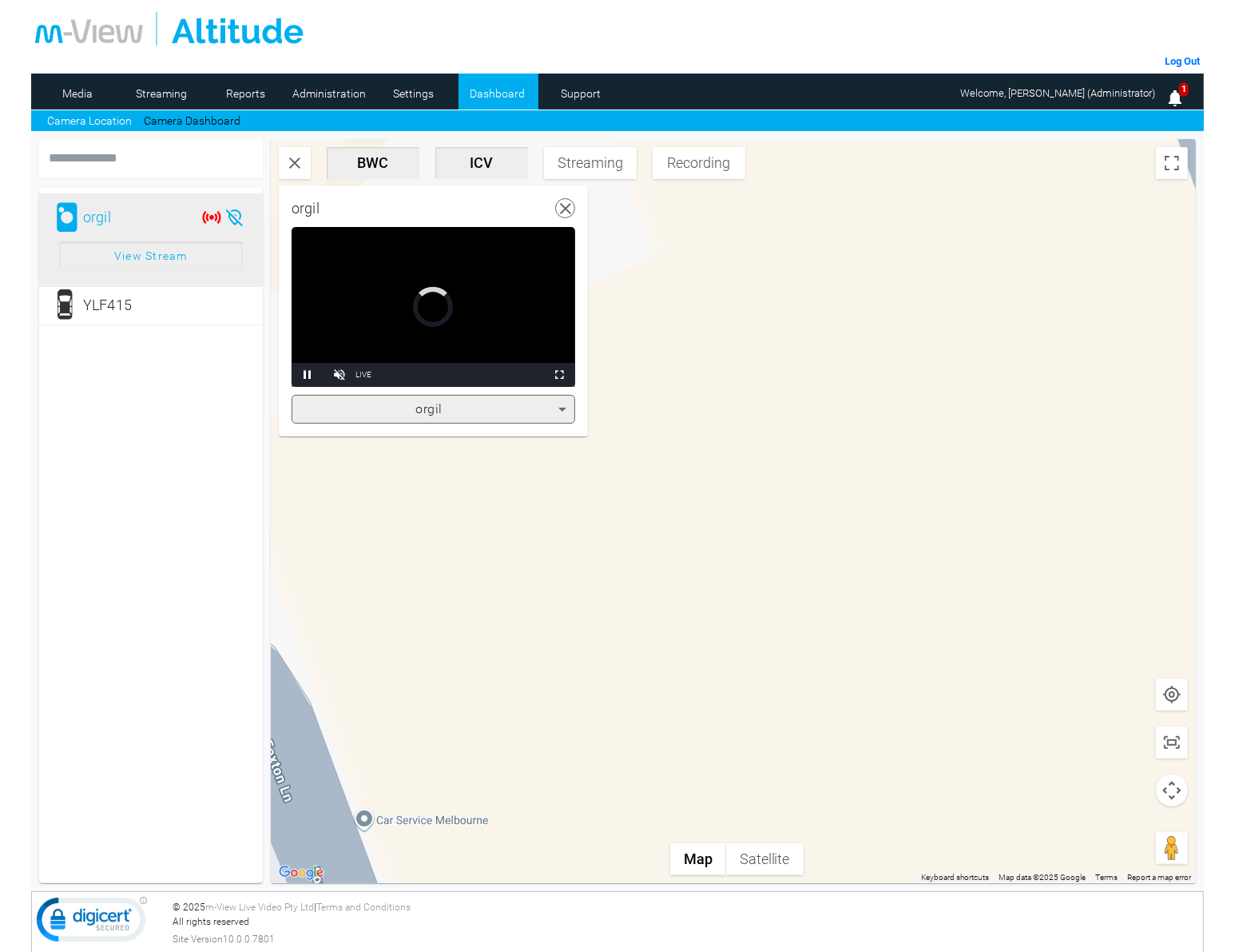
click at [565, 210] on icon at bounding box center [566, 209] width 20 height 20
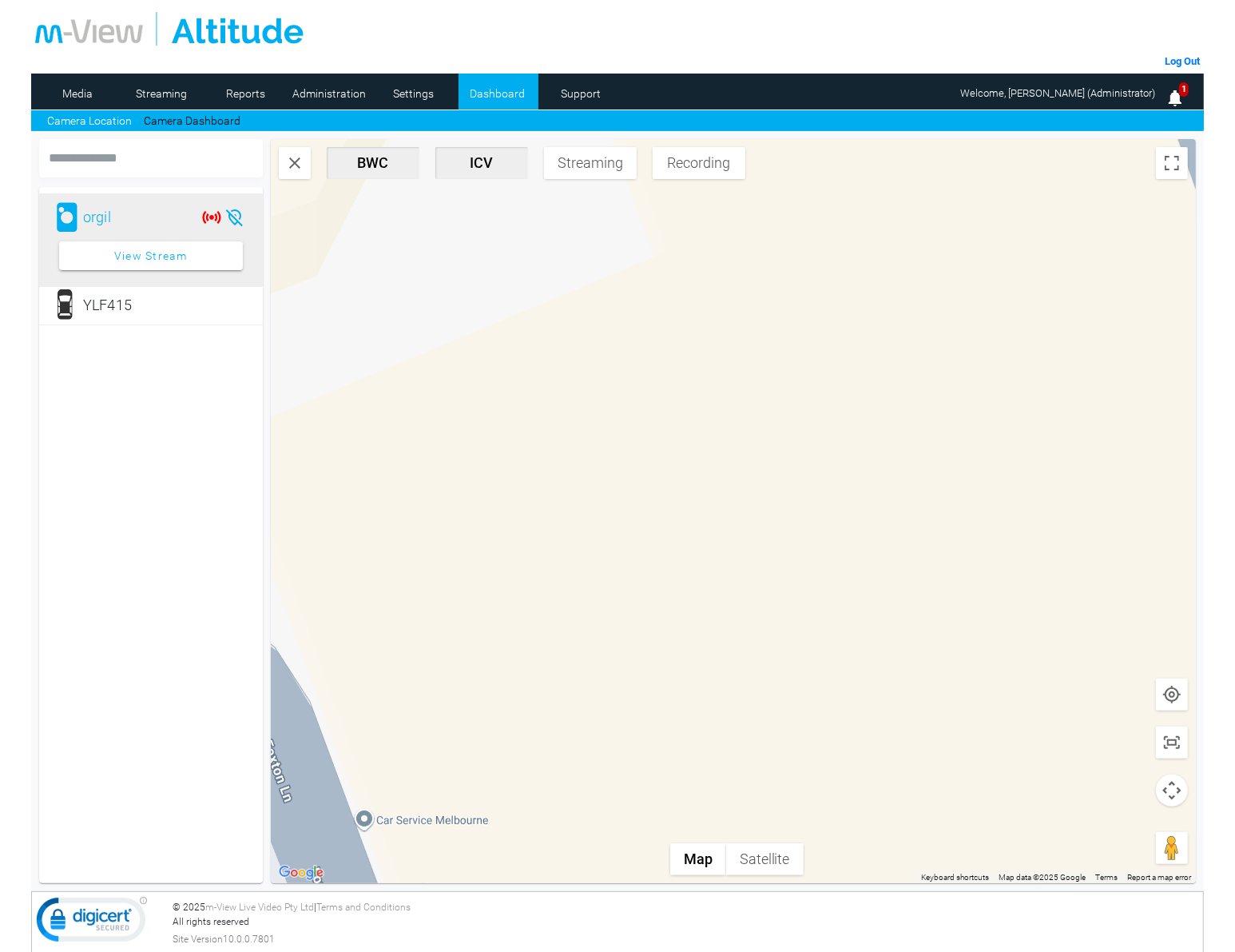
click at [109, 397] on mat-card "orgil View Stream YLF415" at bounding box center [151, 535] width 224 height 696
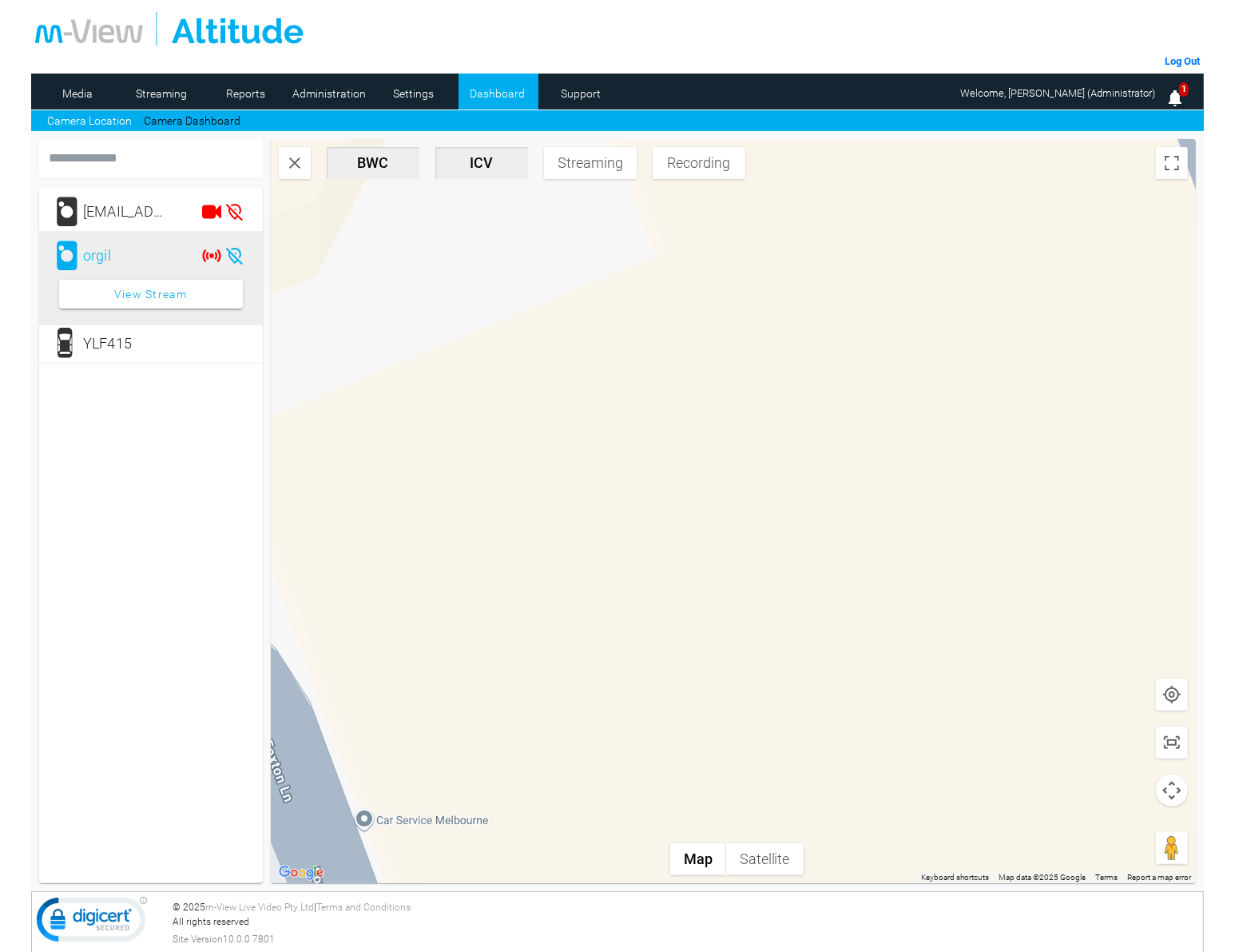
click at [153, 440] on mat-card "hao.he@mllabs.com.au orgil View Stream YLF415" at bounding box center [151, 535] width 224 height 696
click at [149, 215] on div "[EMAIL_ADDRESS][DOMAIN_NAME]" at bounding box center [127, 212] width 88 height 32
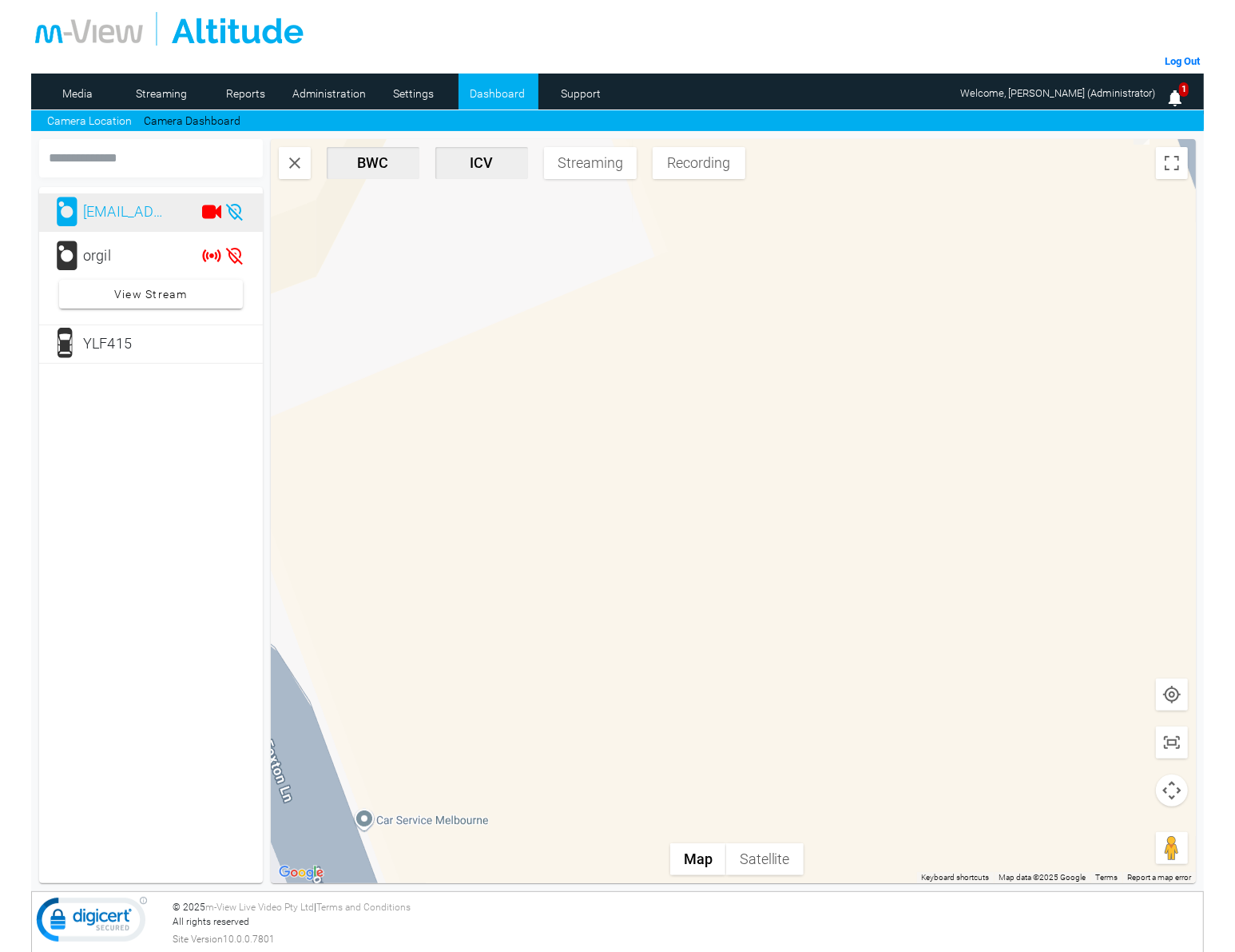
click at [140, 476] on mat-card "hao.he@mllabs.com.au orgil View Stream YLF415" at bounding box center [151, 535] width 224 height 696
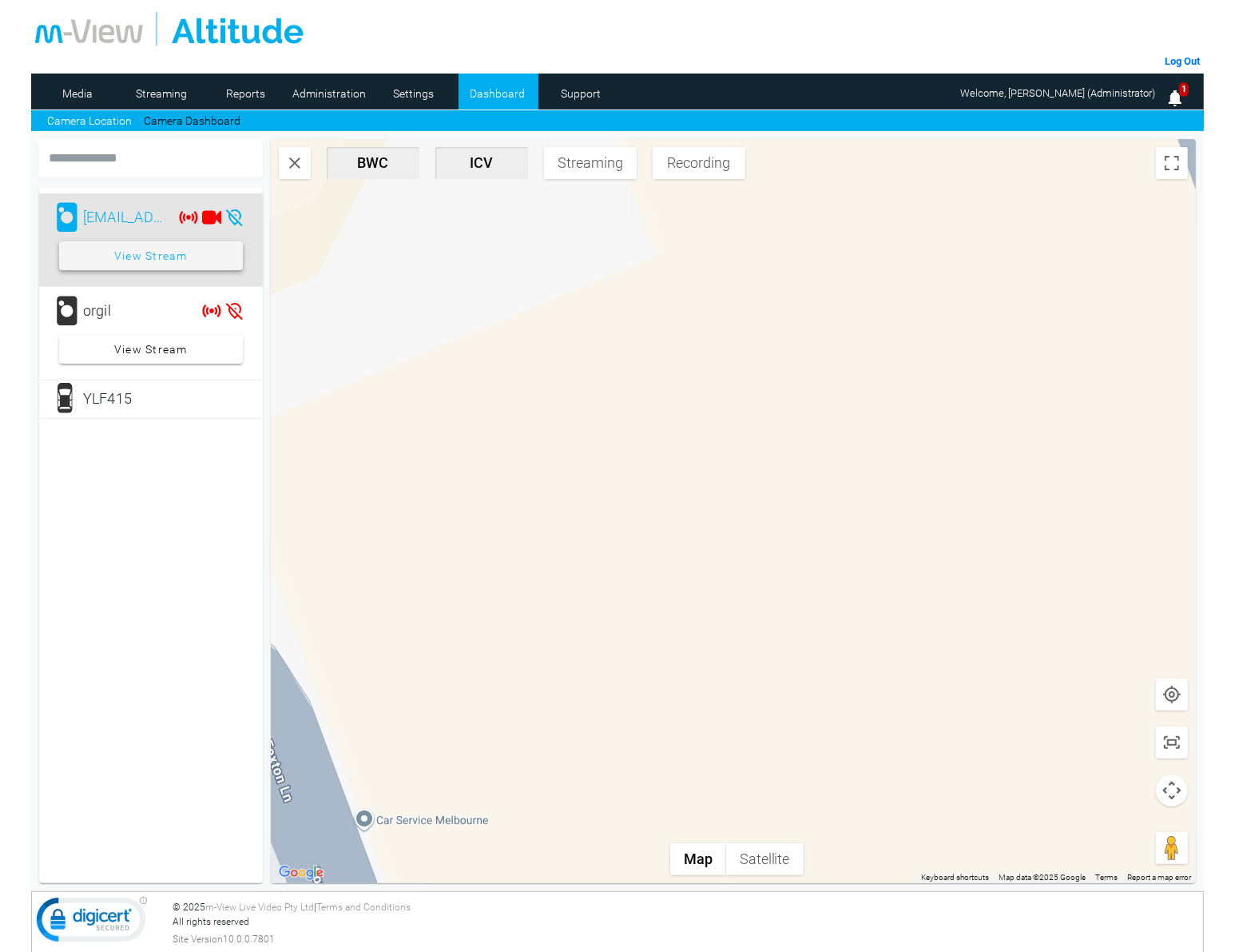
click at [165, 253] on span "View Stream" at bounding box center [151, 256] width 74 height 28
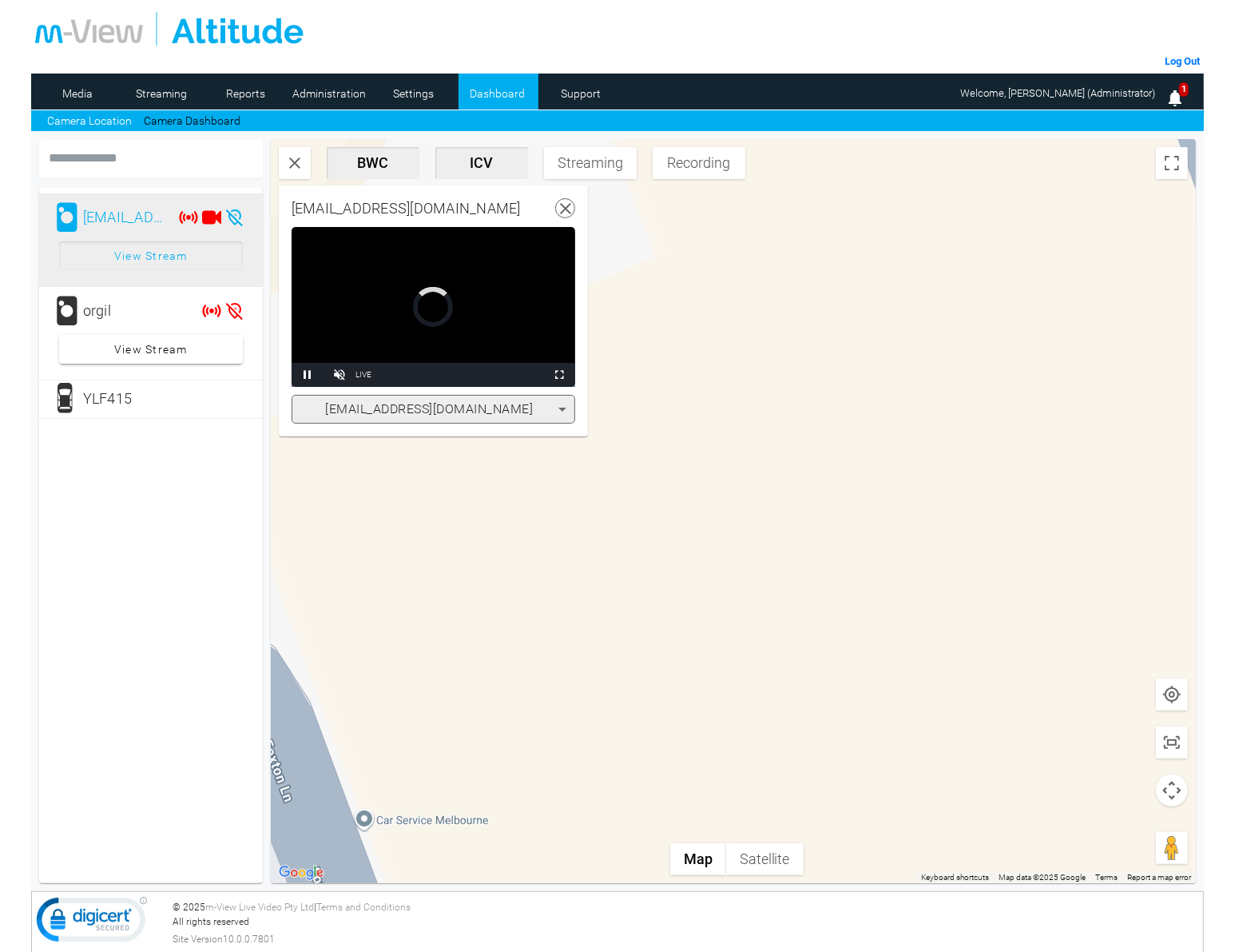
click at [561, 210] on use at bounding box center [565, 208] width 11 height 11
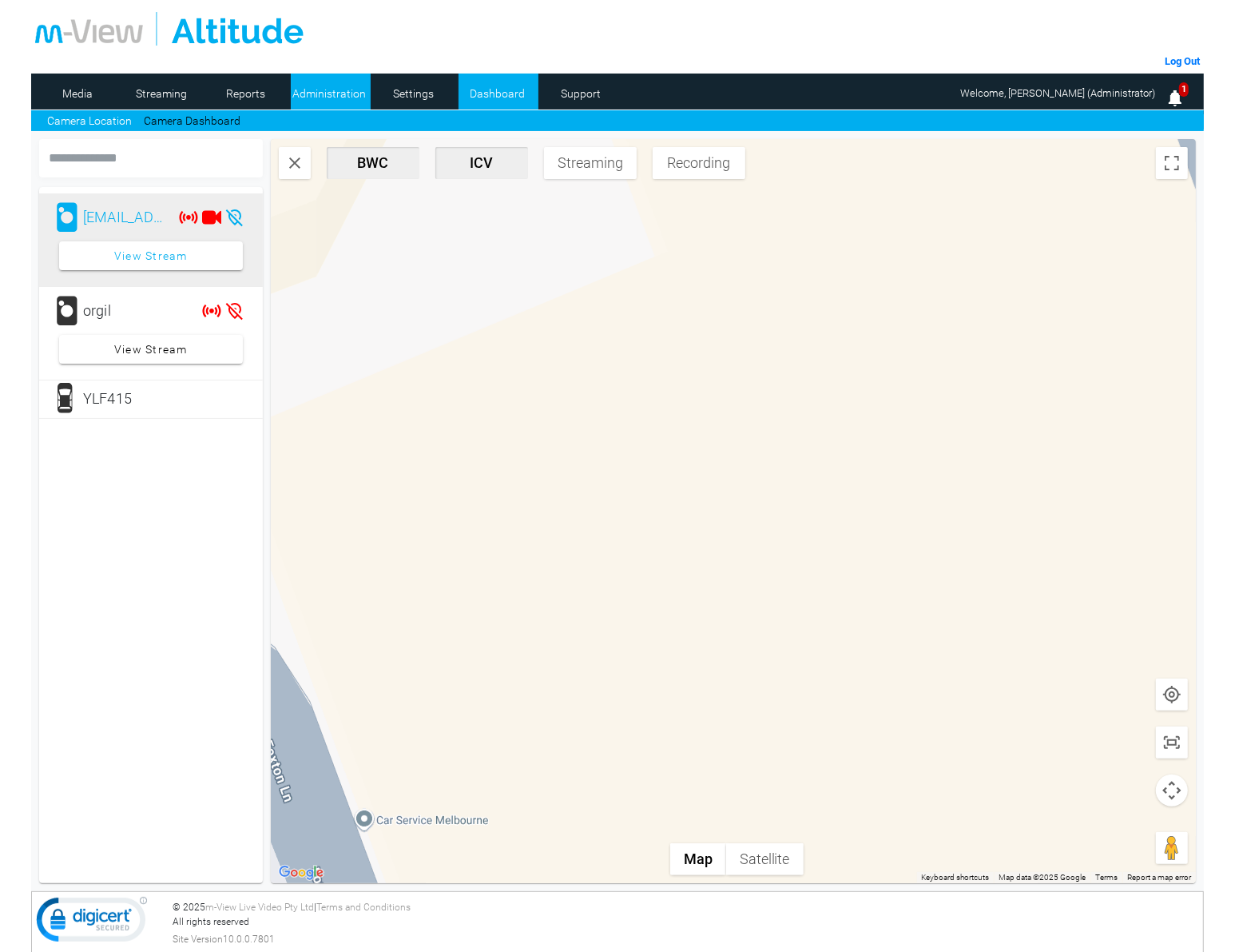
click at [318, 88] on link "Administration" at bounding box center [329, 93] width 77 height 24
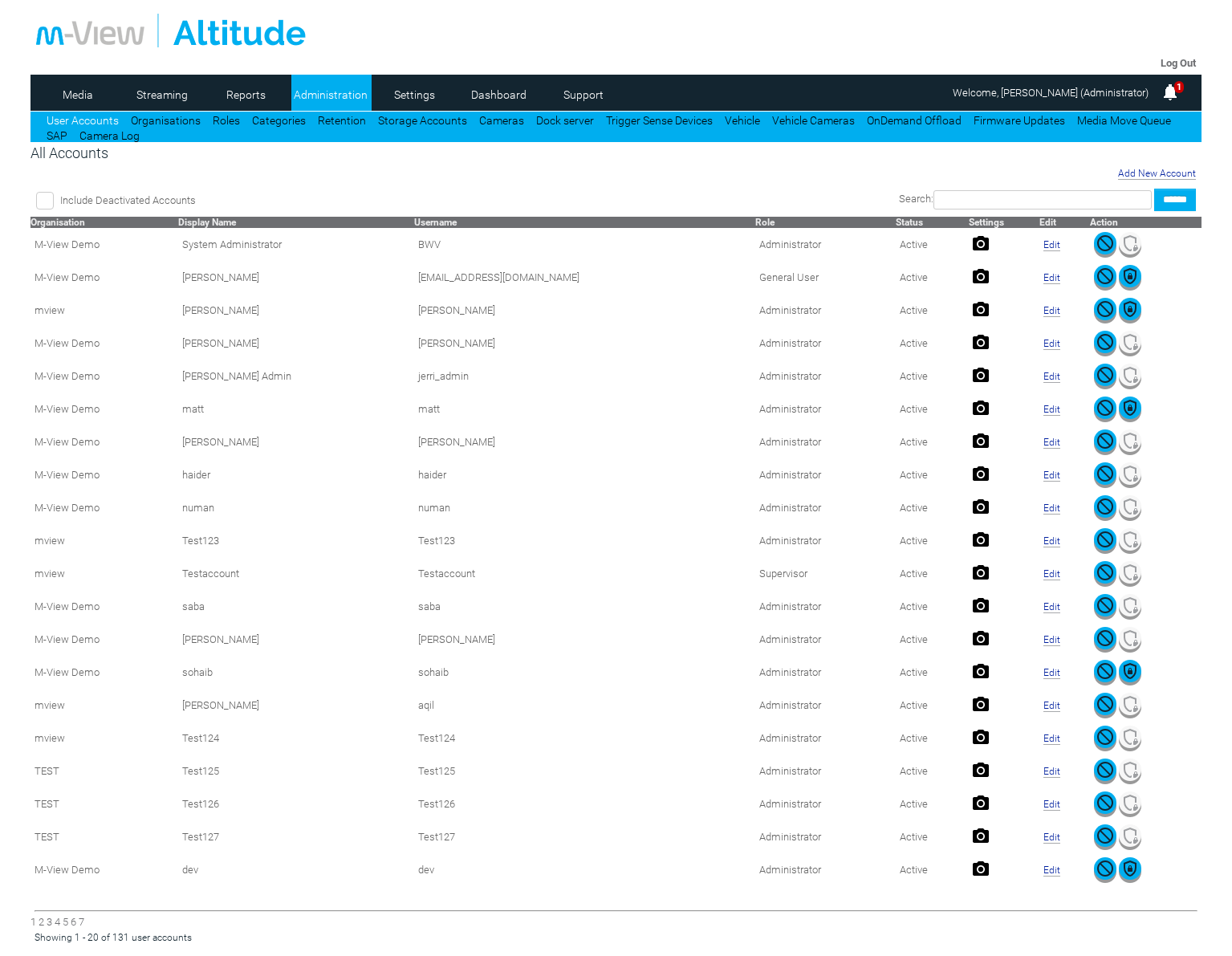
click at [960, 204] on input "text" at bounding box center [1042, 199] width 218 height 19
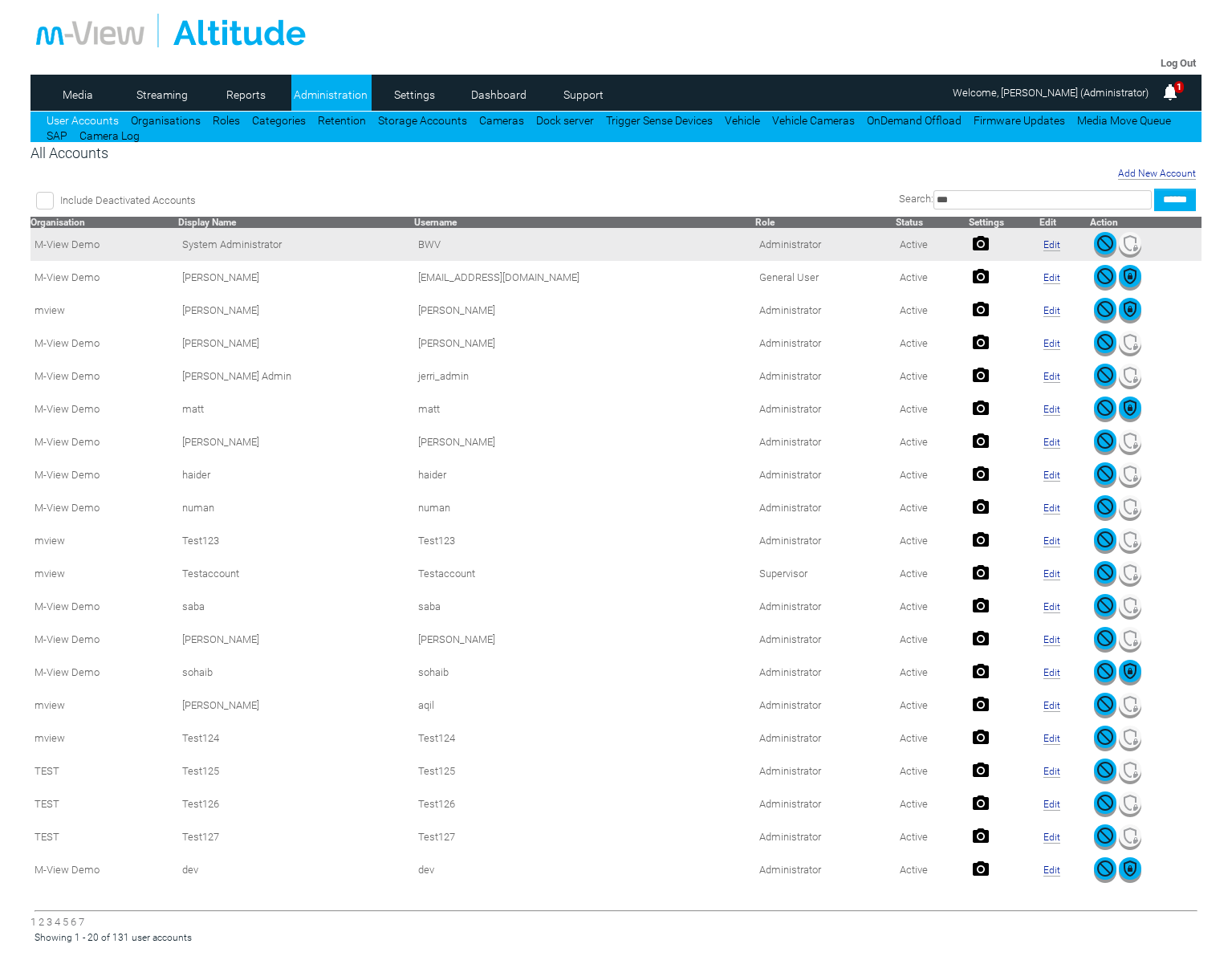
type input "***"
click at [1154, 189] on input "******" at bounding box center [1175, 199] width 42 height 23
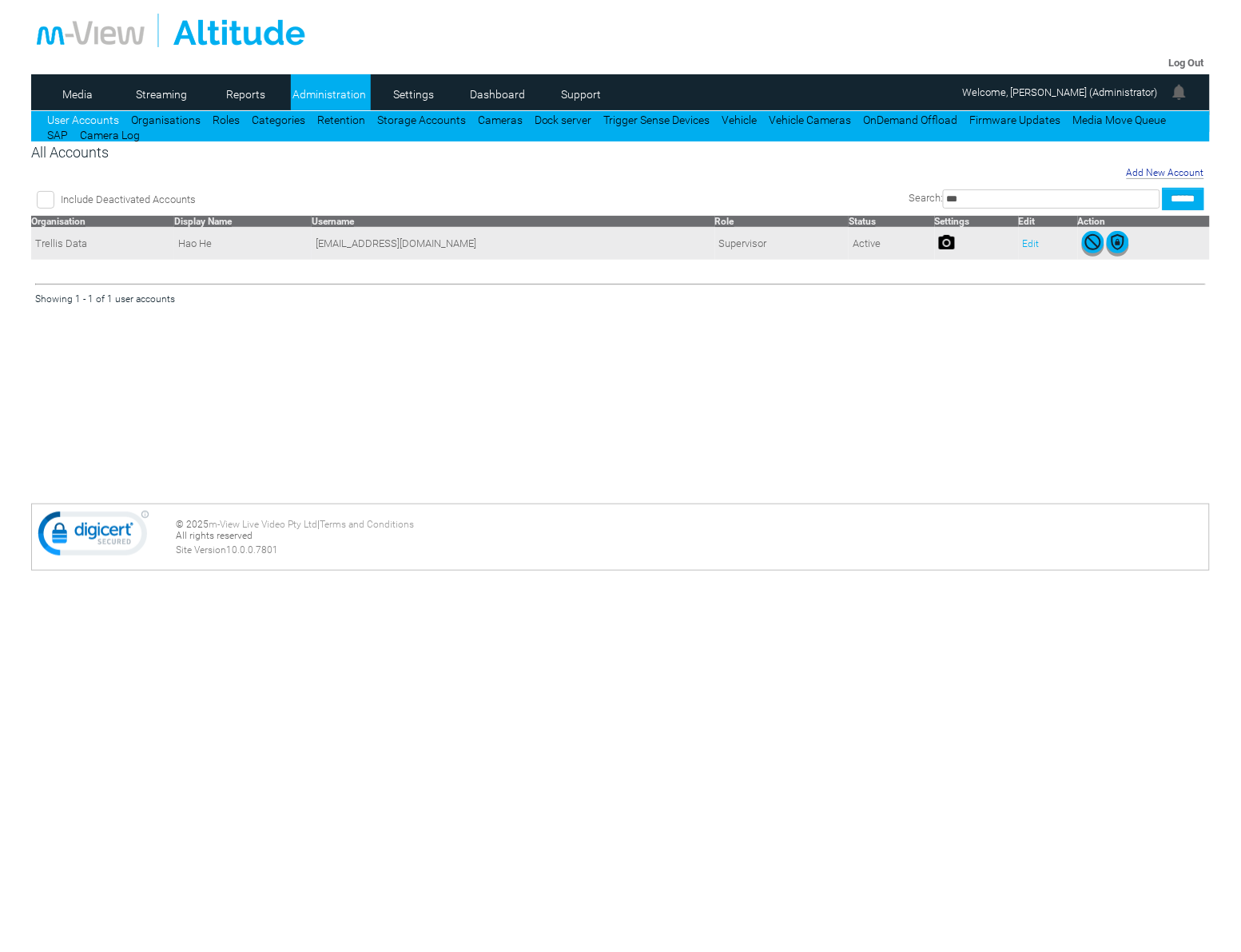
click at [1022, 241] on link "Edit" at bounding box center [1031, 243] width 17 height 11
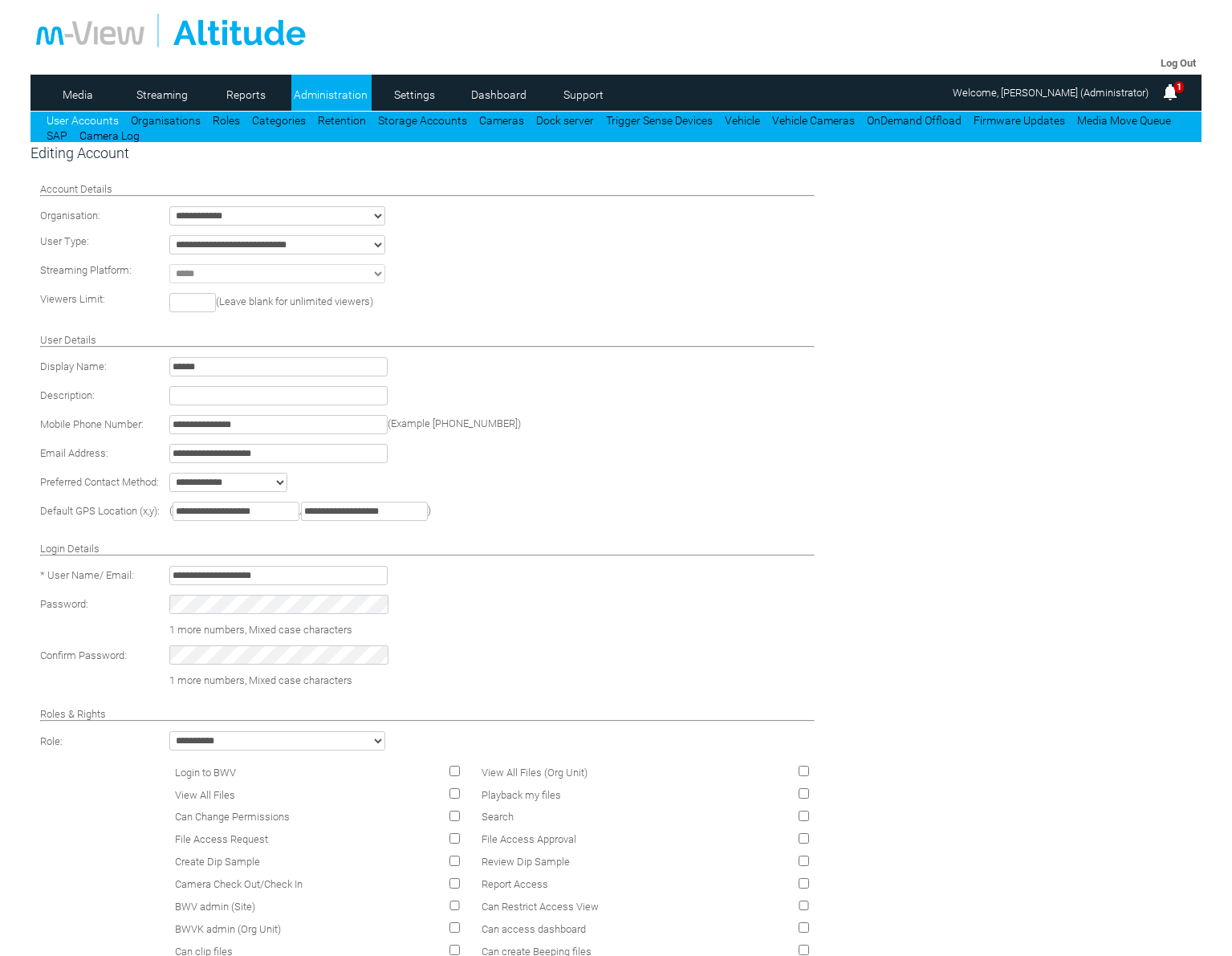
drag, startPoint x: 403, startPoint y: 93, endPoint x: 114, endPoint y: 572, distance: 559.4
click at [114, 572] on tr "**********" at bounding box center [432, 575] width 792 height 27
drag, startPoint x: 763, startPoint y: 220, endPoint x: 680, endPoint y: 202, distance: 84.9
click at [765, 221] on td "**********" at bounding box center [491, 215] width 653 height 27
click at [426, 93] on link "Settings" at bounding box center [414, 94] width 77 height 24
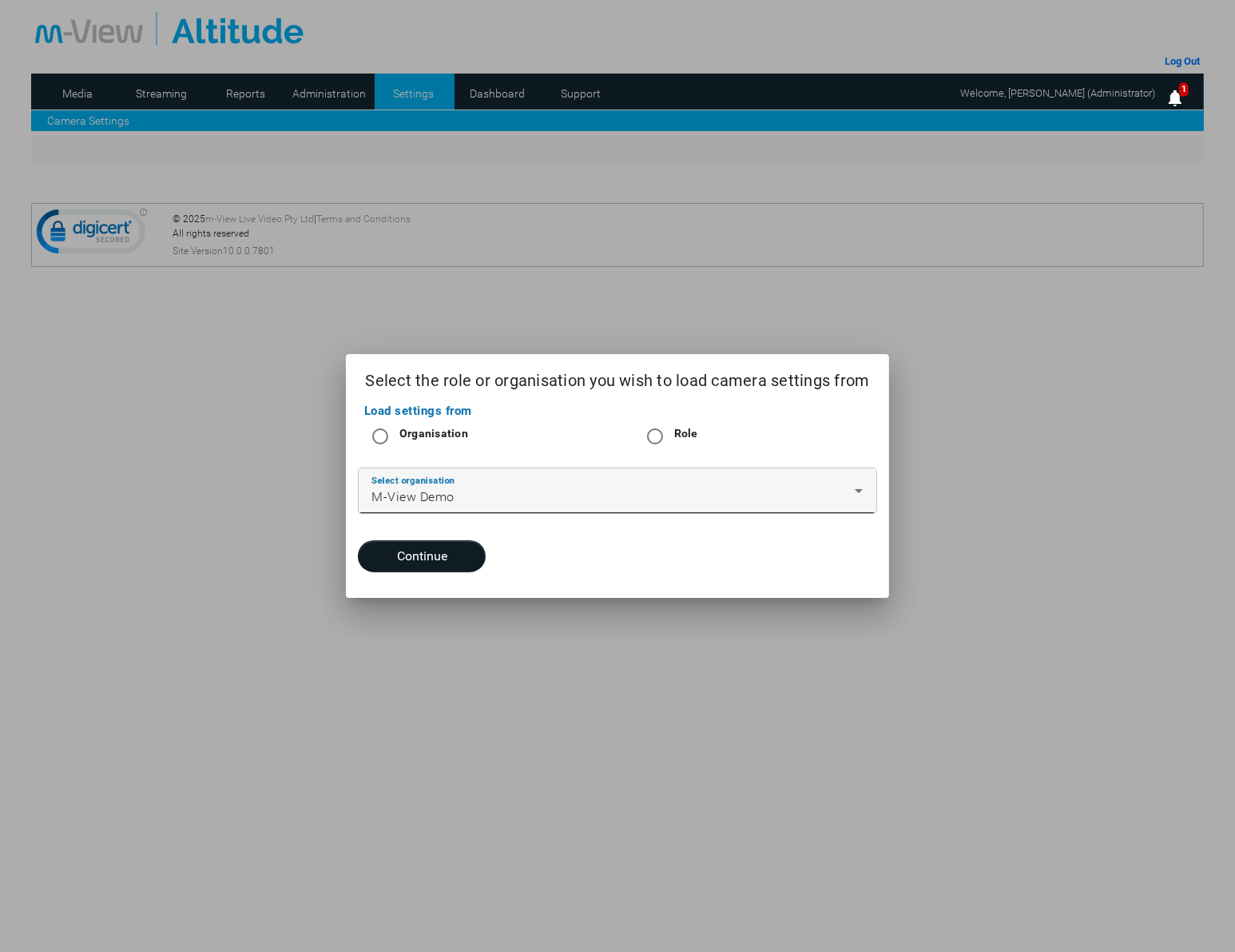
click at [505, 494] on div "M-View Demo" at bounding box center [612, 497] width 483 height 19
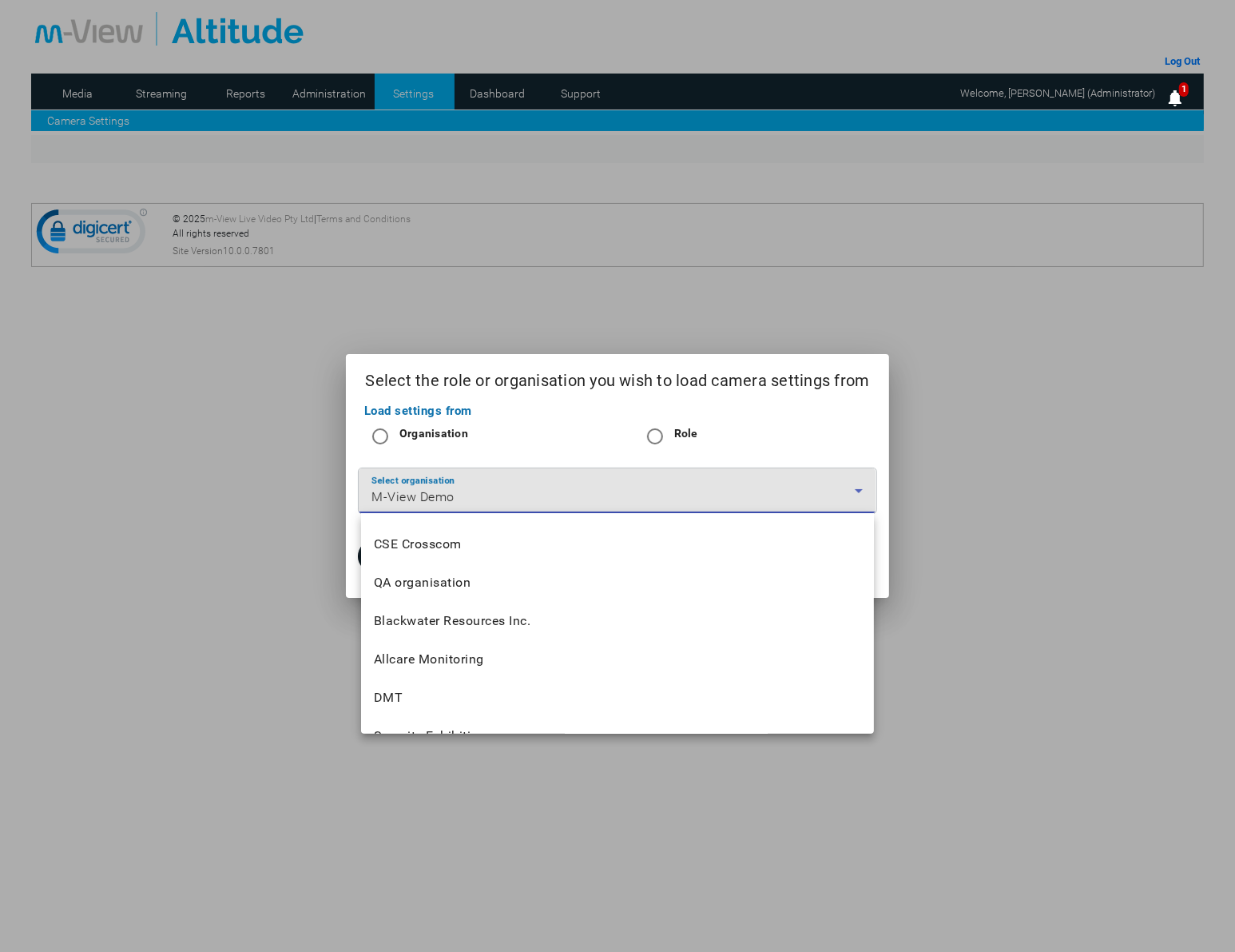
scroll to position [1901, 0]
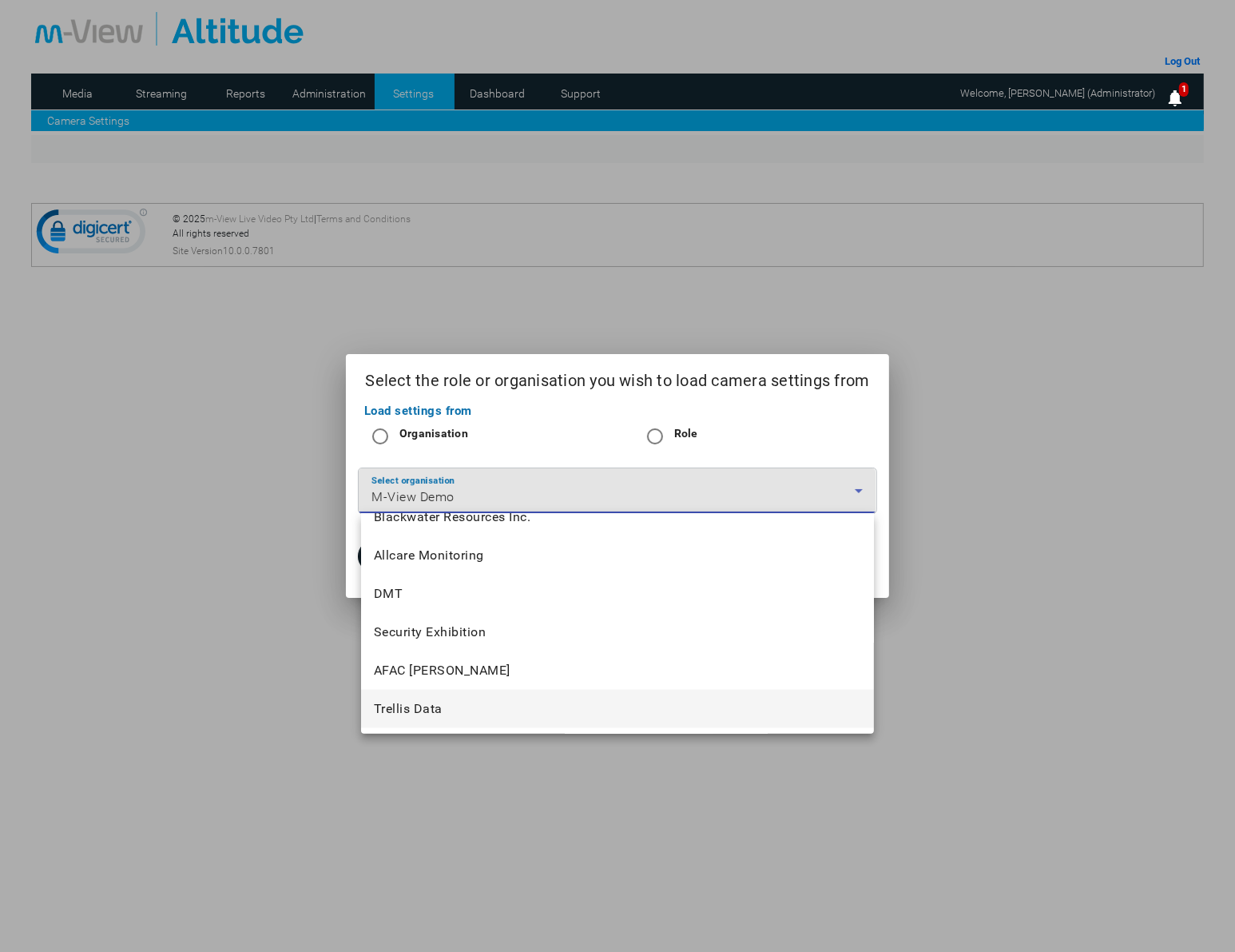
click at [476, 701] on mat-option "Trellis Data" at bounding box center [618, 709] width 514 height 39
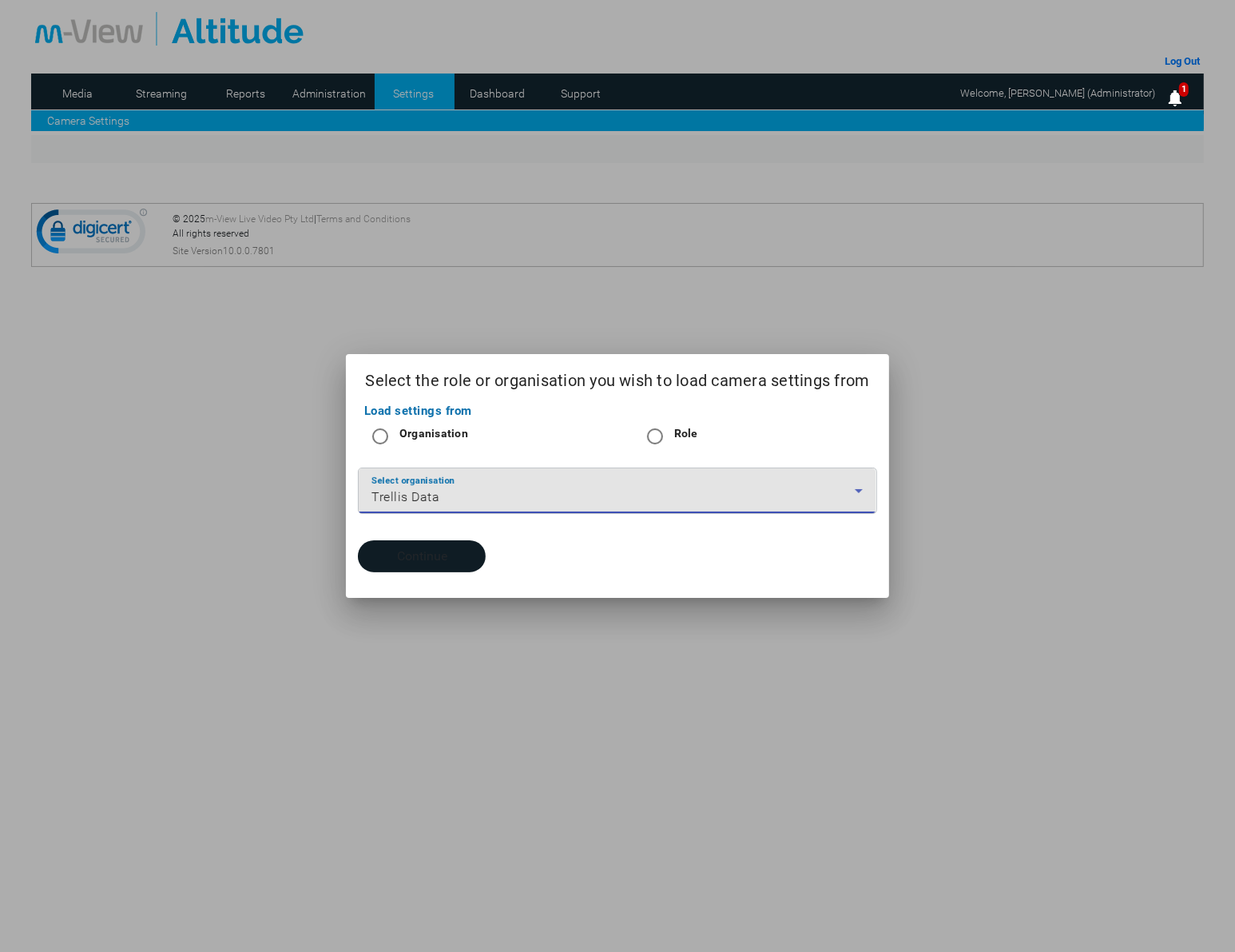
click at [441, 551] on button "Continue" at bounding box center [421, 556] width 128 height 32
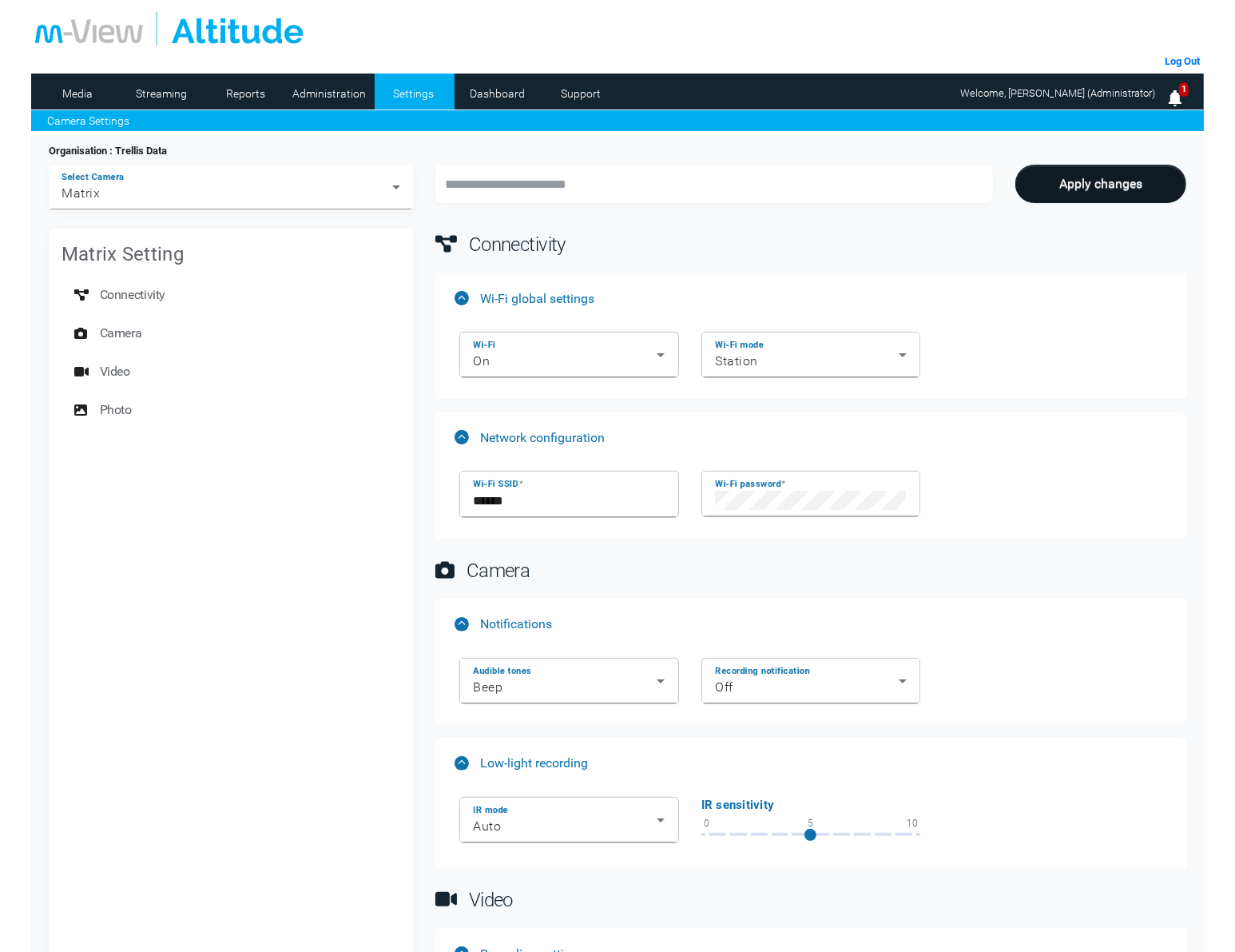
click at [173, 162] on div "Organisation : Trellis Data" at bounding box center [618, 154] width 1160 height 23
click at [173, 189] on div "Matrix" at bounding box center [226, 193] width 331 height 19
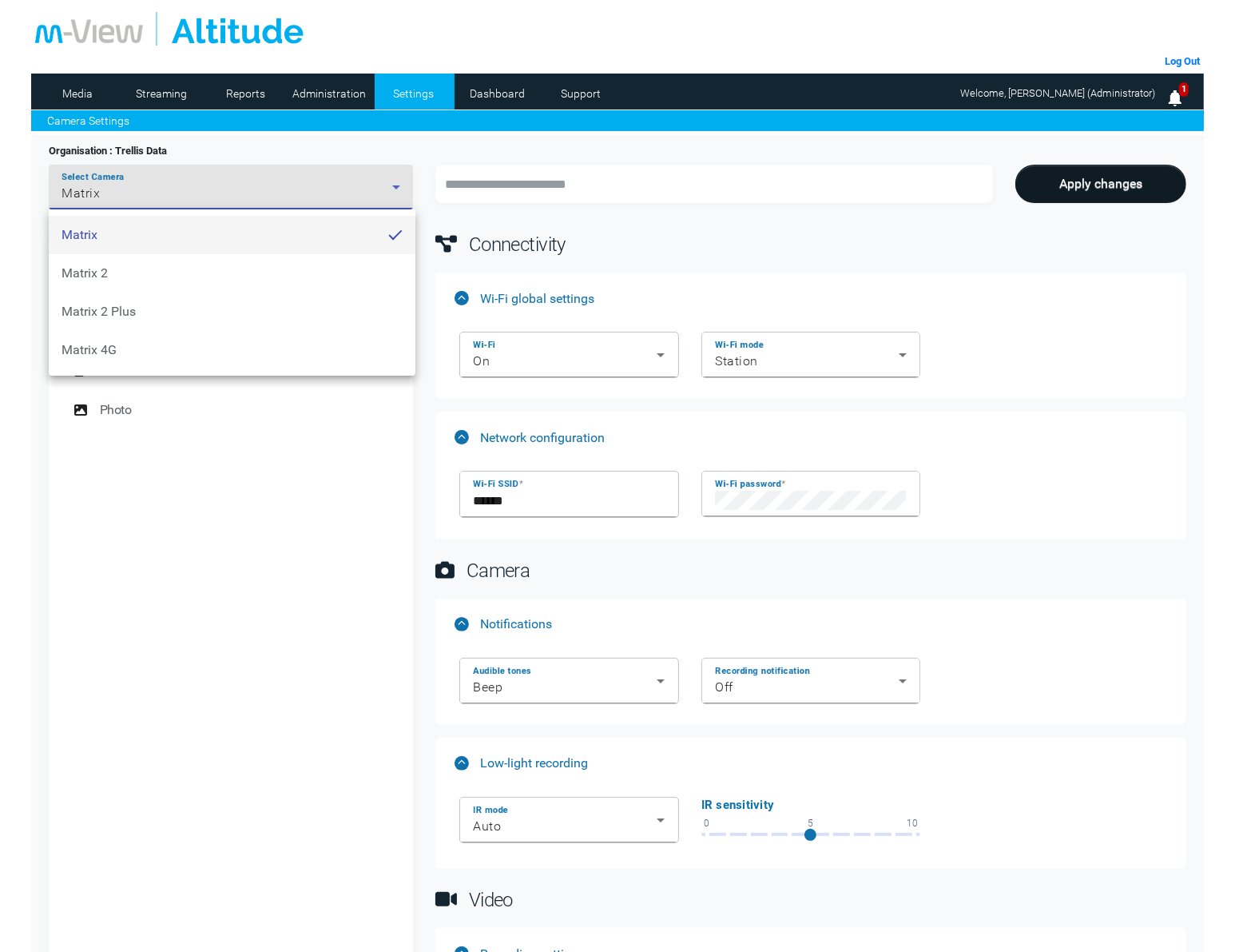
click at [105, 344] on span "Matrix 4G" at bounding box center [89, 349] width 55 height 15
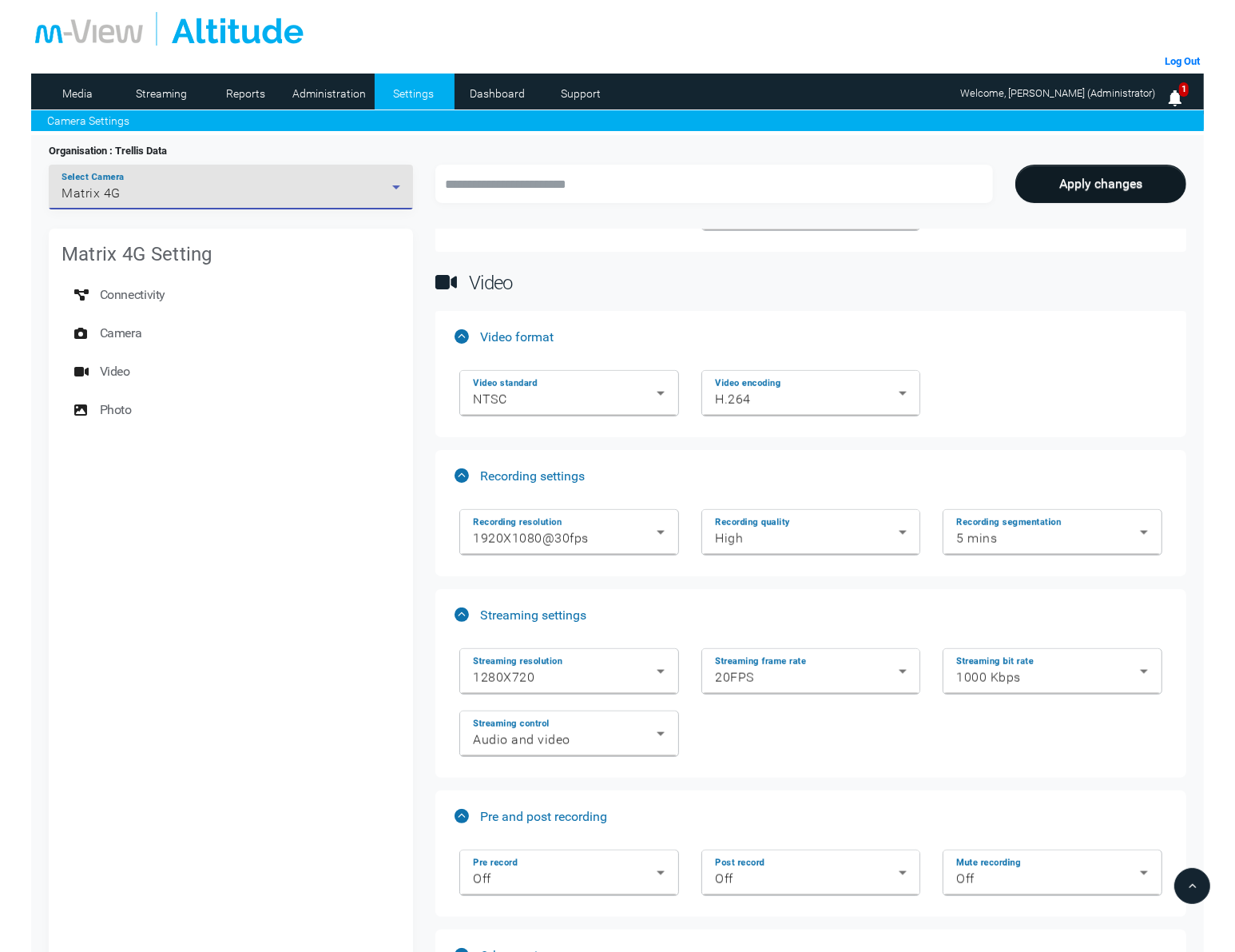
scroll to position [1586, 0]
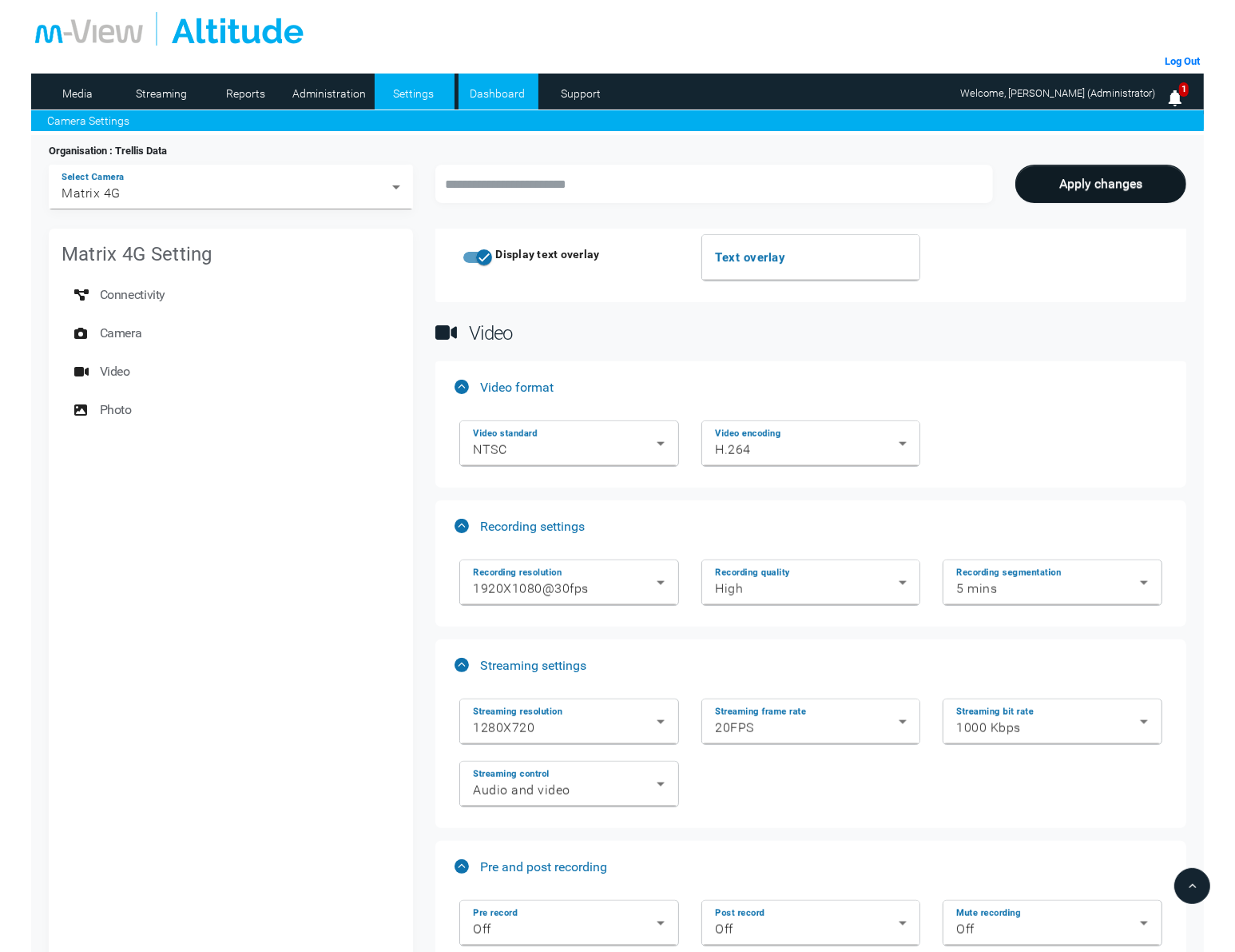
click at [509, 106] on li "Dashboard" at bounding box center [498, 91] width 80 height 36
click at [513, 90] on link "Dashboard" at bounding box center [497, 93] width 77 height 24
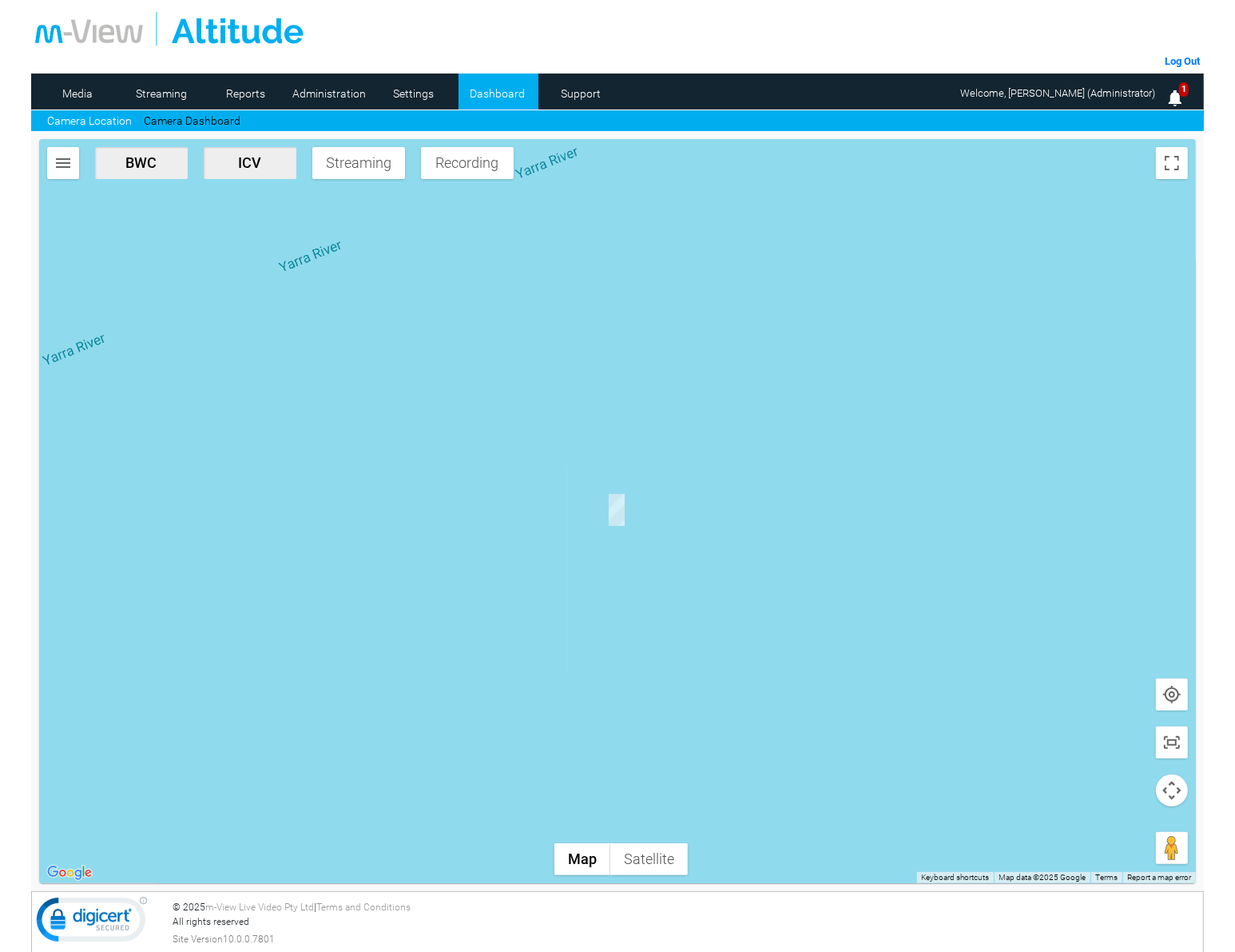
click at [75, 168] on button "button" at bounding box center [63, 163] width 32 height 32
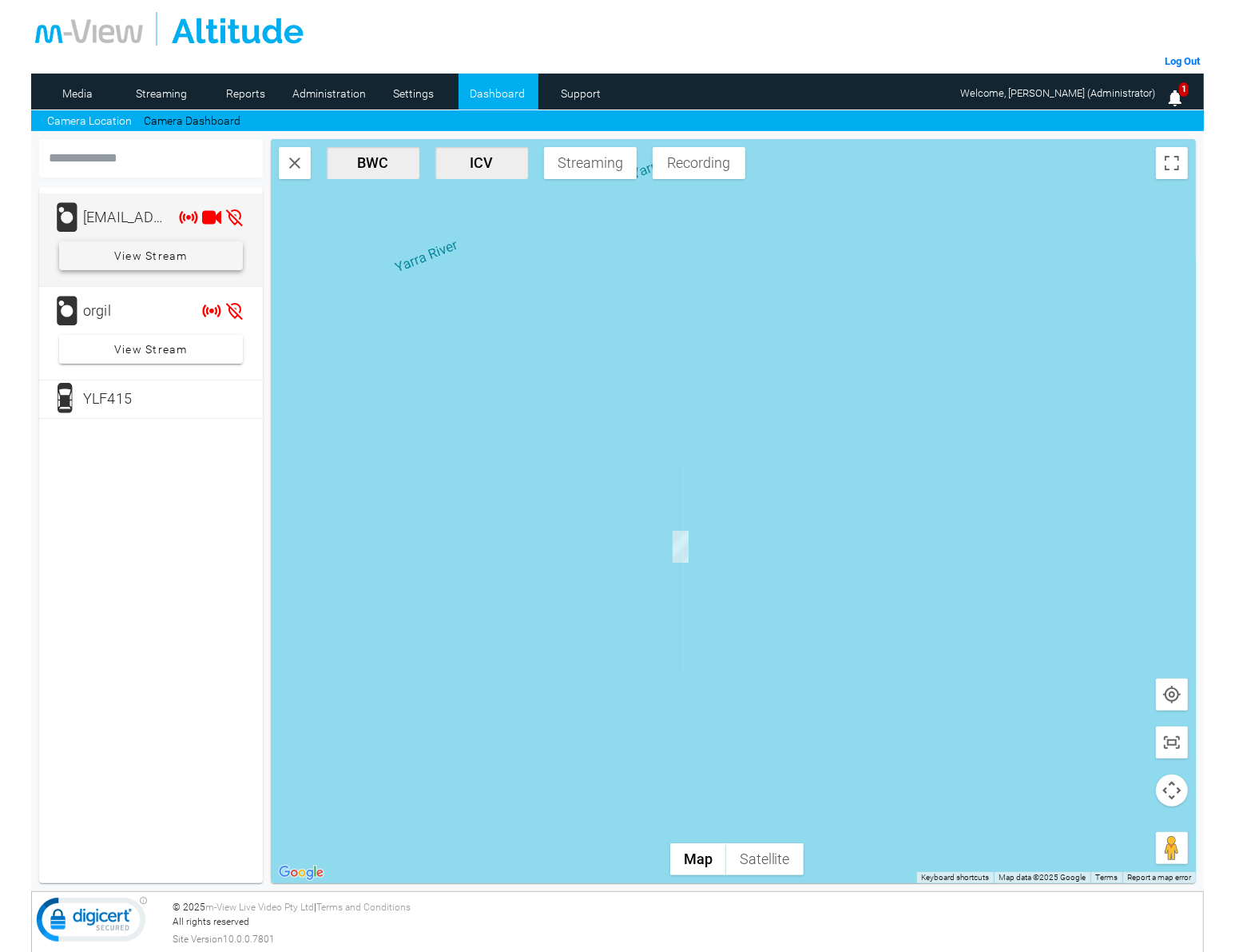
click at [146, 254] on span "View Stream" at bounding box center [151, 256] width 74 height 28
